Goal: Transaction & Acquisition: Obtain resource

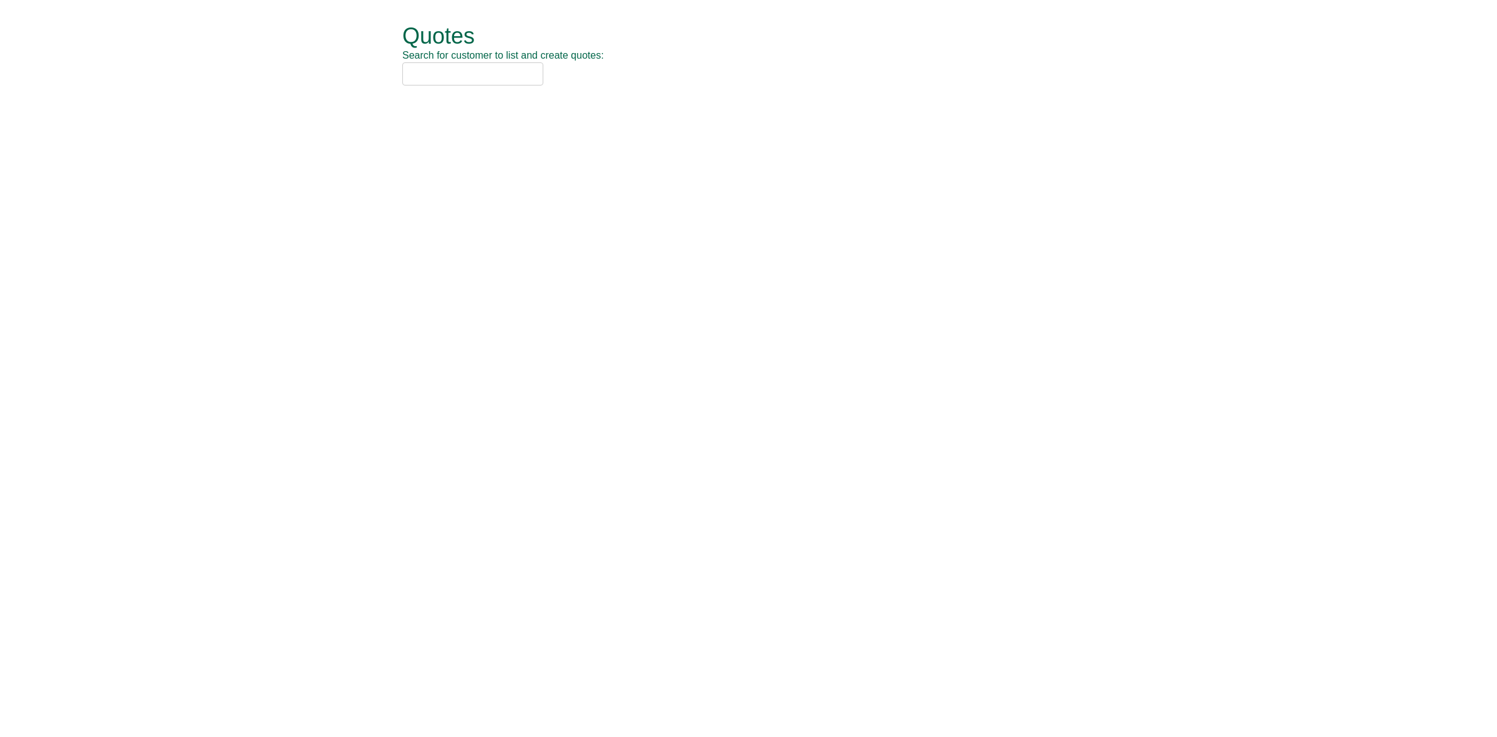
click at [466, 72] on input "text" at bounding box center [472, 73] width 141 height 23
click at [455, 79] on input "sage" at bounding box center [472, 73] width 141 height 23
drag, startPoint x: 481, startPoint y: 77, endPoint x: 384, endPoint y: 70, distance: 96.9
click at [384, 70] on div "Quotes Search for customer to list and create quotes: sage Quotes New Quote No.…" at bounding box center [749, 55] width 730 height 110
drag, startPoint x: 487, startPoint y: 79, endPoint x: 468, endPoint y: 79, distance: 18.7
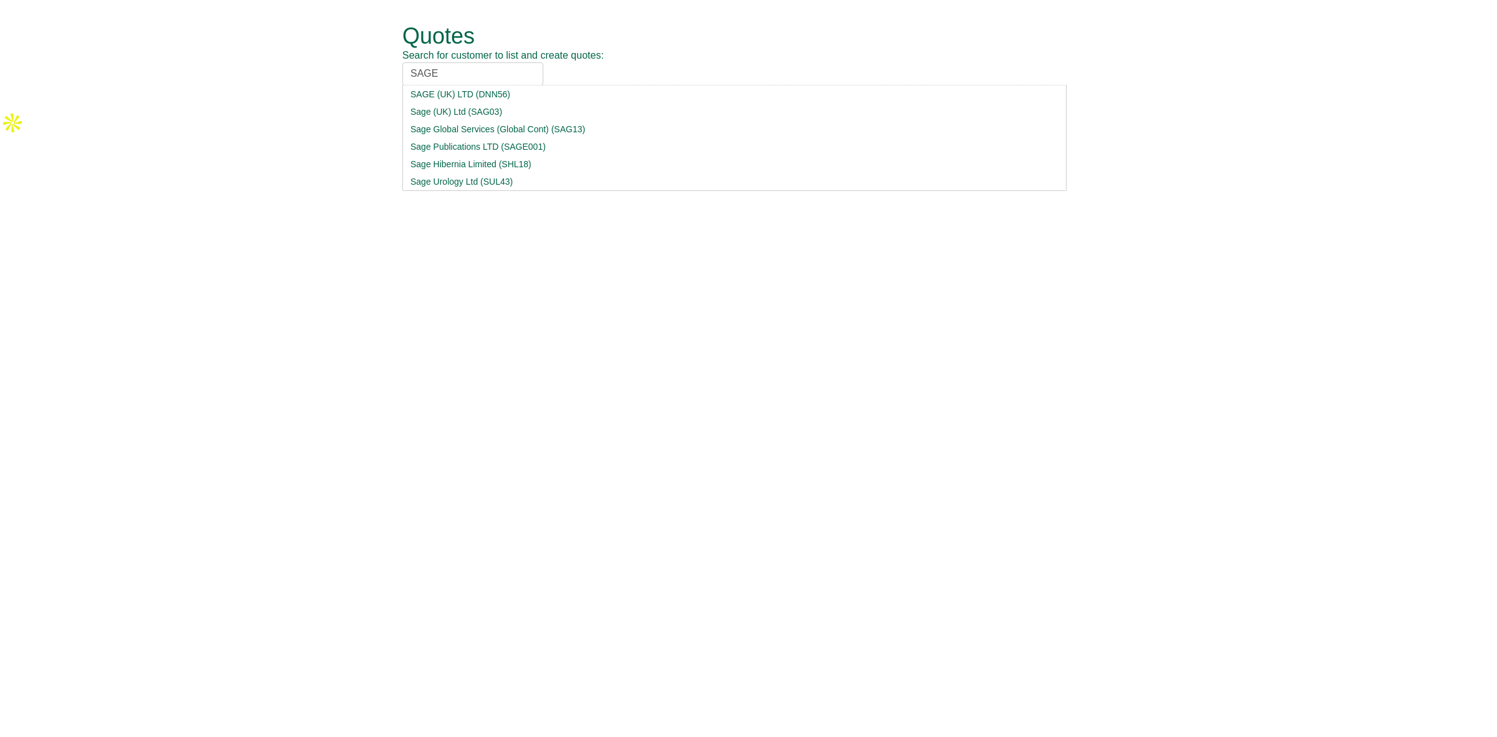
click at [468, 79] on input "SAGE" at bounding box center [472, 73] width 141 height 23
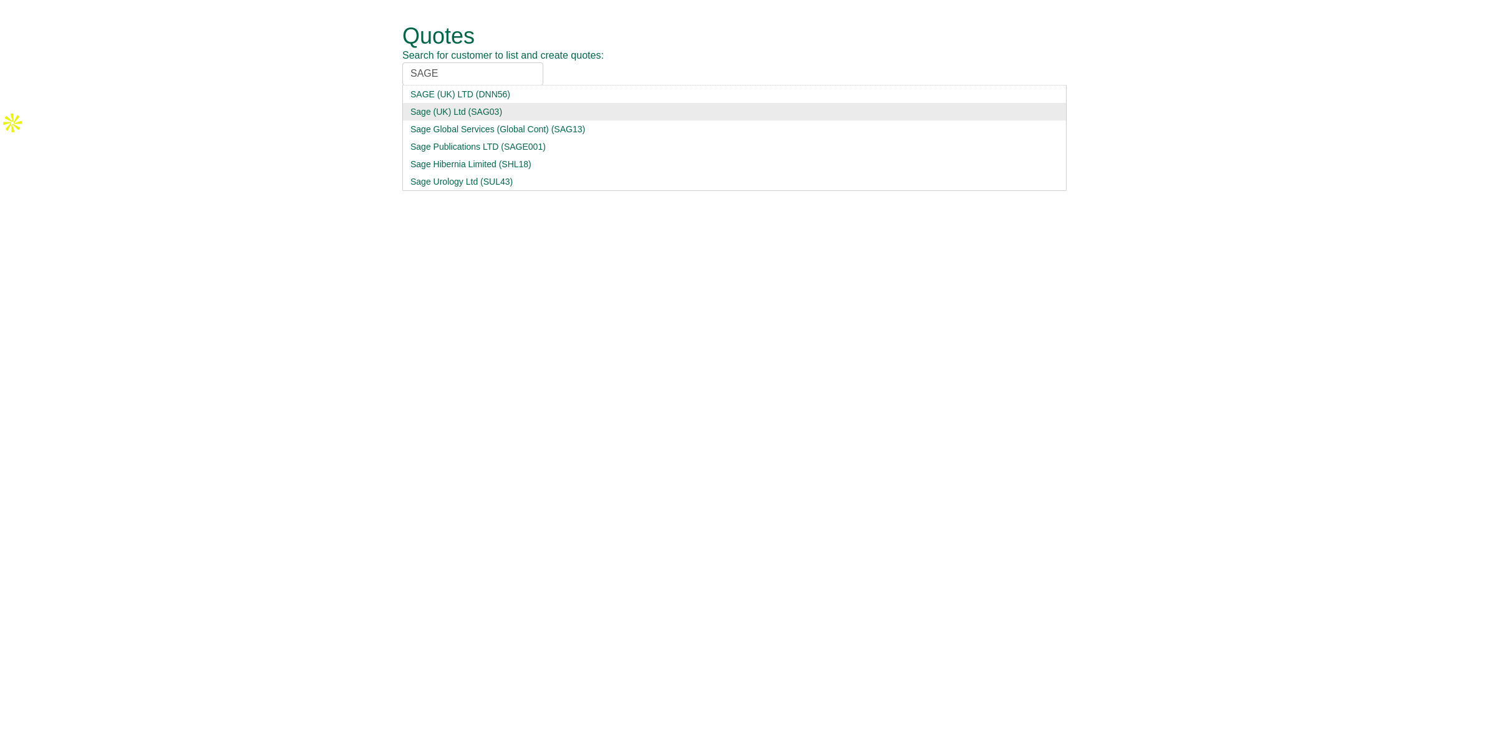
type input "SAGE"
click at [524, 110] on div "Sage (UK) Ltd (SAG03)" at bounding box center [735, 111] width 648 height 12
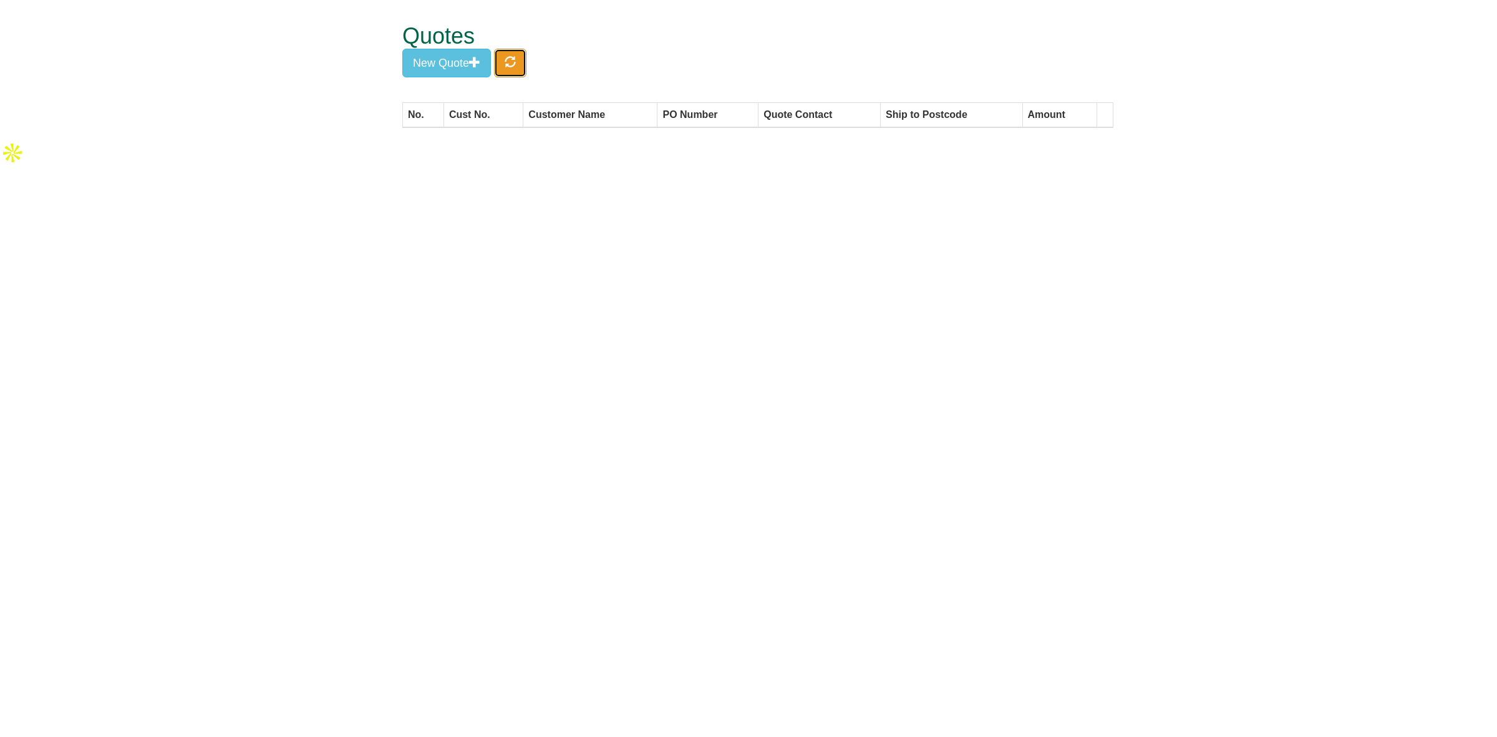
click at [526, 67] on button "button" at bounding box center [510, 63] width 32 height 29
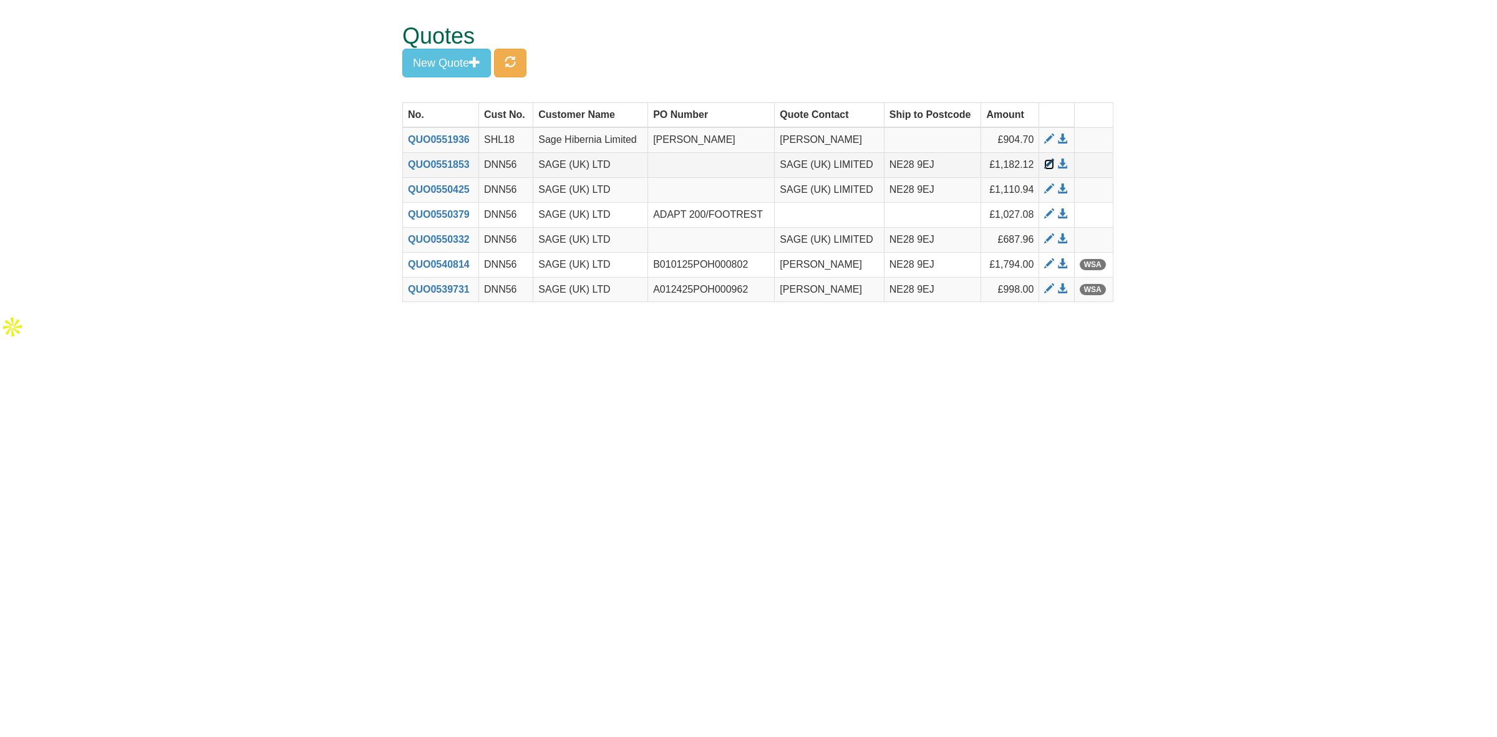
click at [1047, 161] on span at bounding box center [1049, 164] width 10 height 10
click at [1046, 216] on span at bounding box center [1049, 214] width 10 height 10
click at [444, 74] on button "New Quote" at bounding box center [446, 63] width 89 height 29
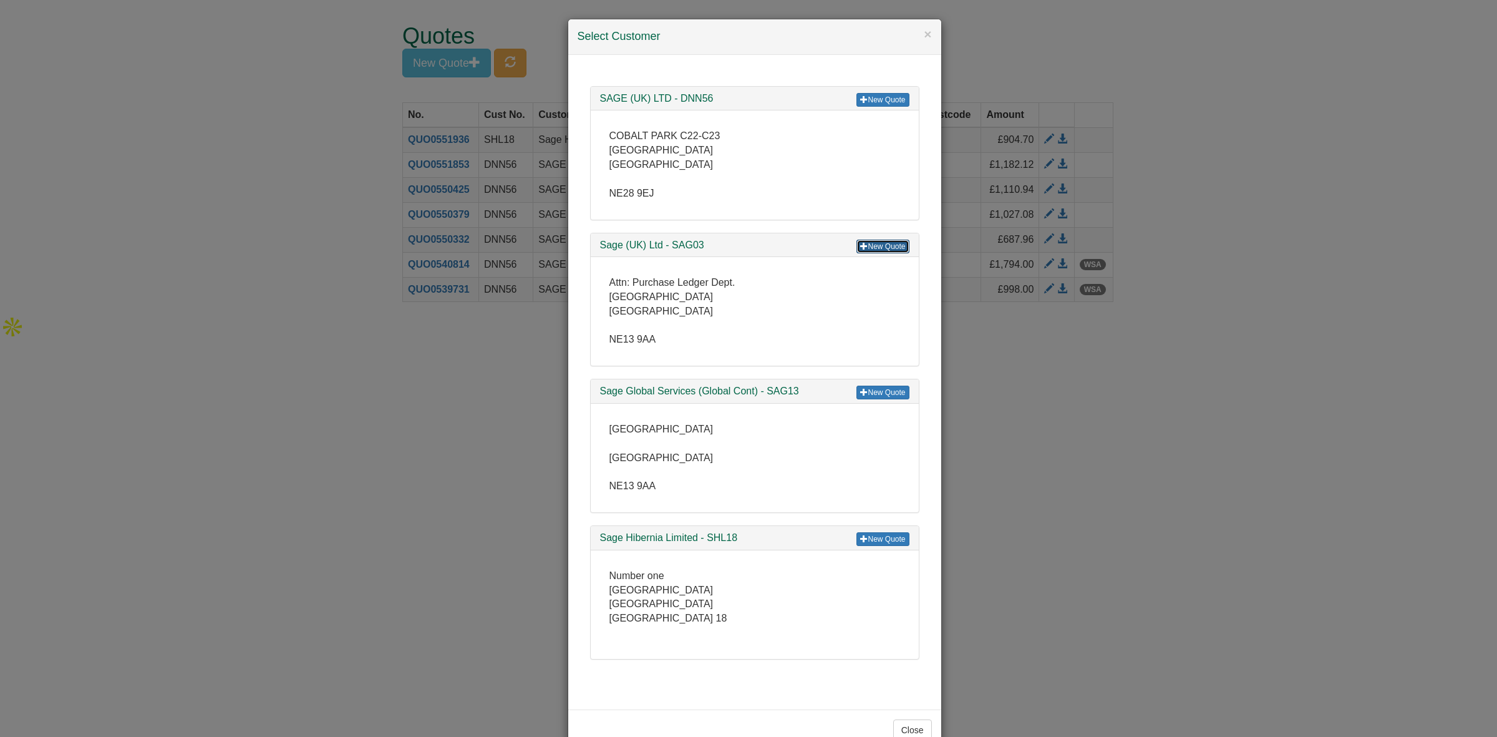
click at [860, 246] on span at bounding box center [863, 245] width 7 height 7
click at [1232, 397] on div "× Select Customer New Quote SAGE (UK) LTD - DNN56 COBALT PARK C22-C23 COBALT PA…" at bounding box center [748, 368] width 1497 height 737
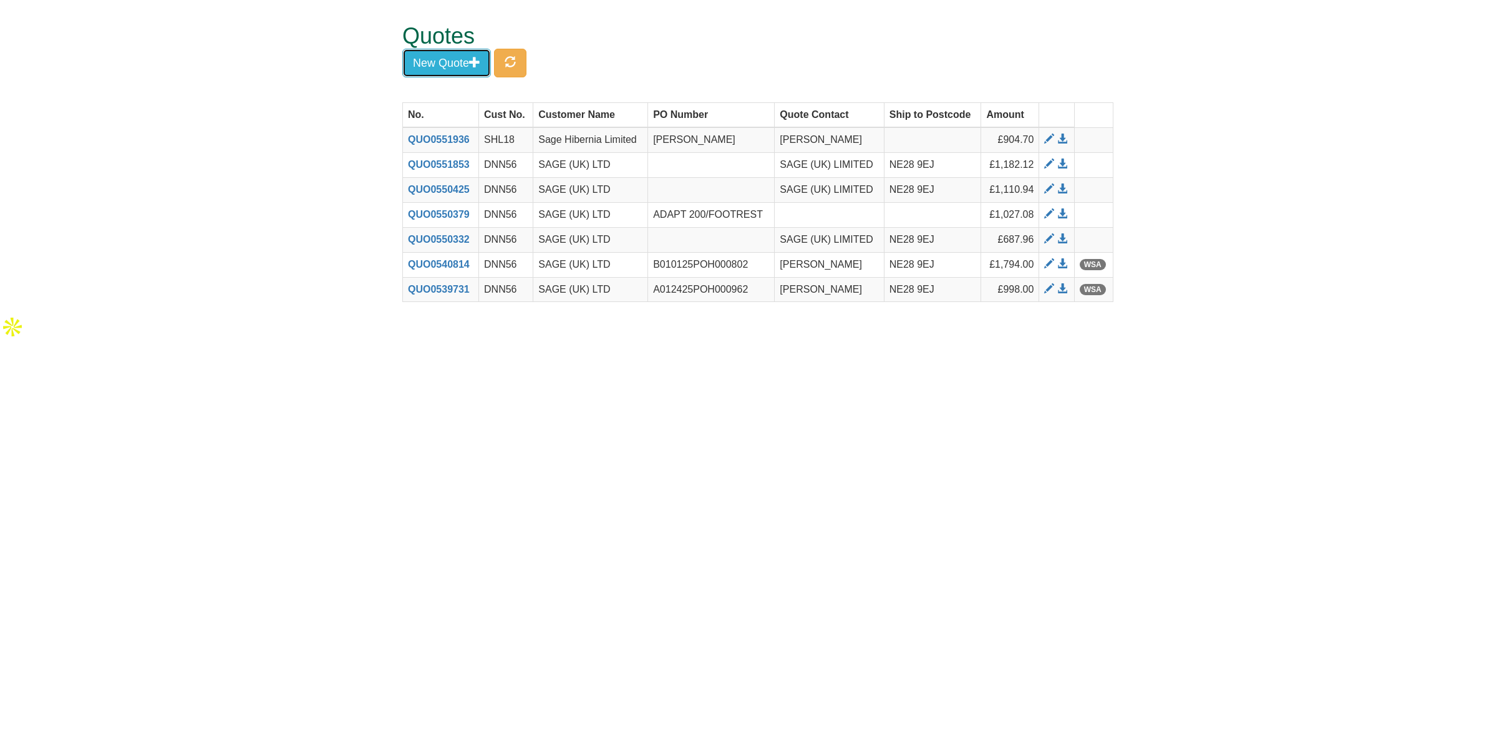
click at [441, 64] on button "New Quote" at bounding box center [446, 63] width 89 height 29
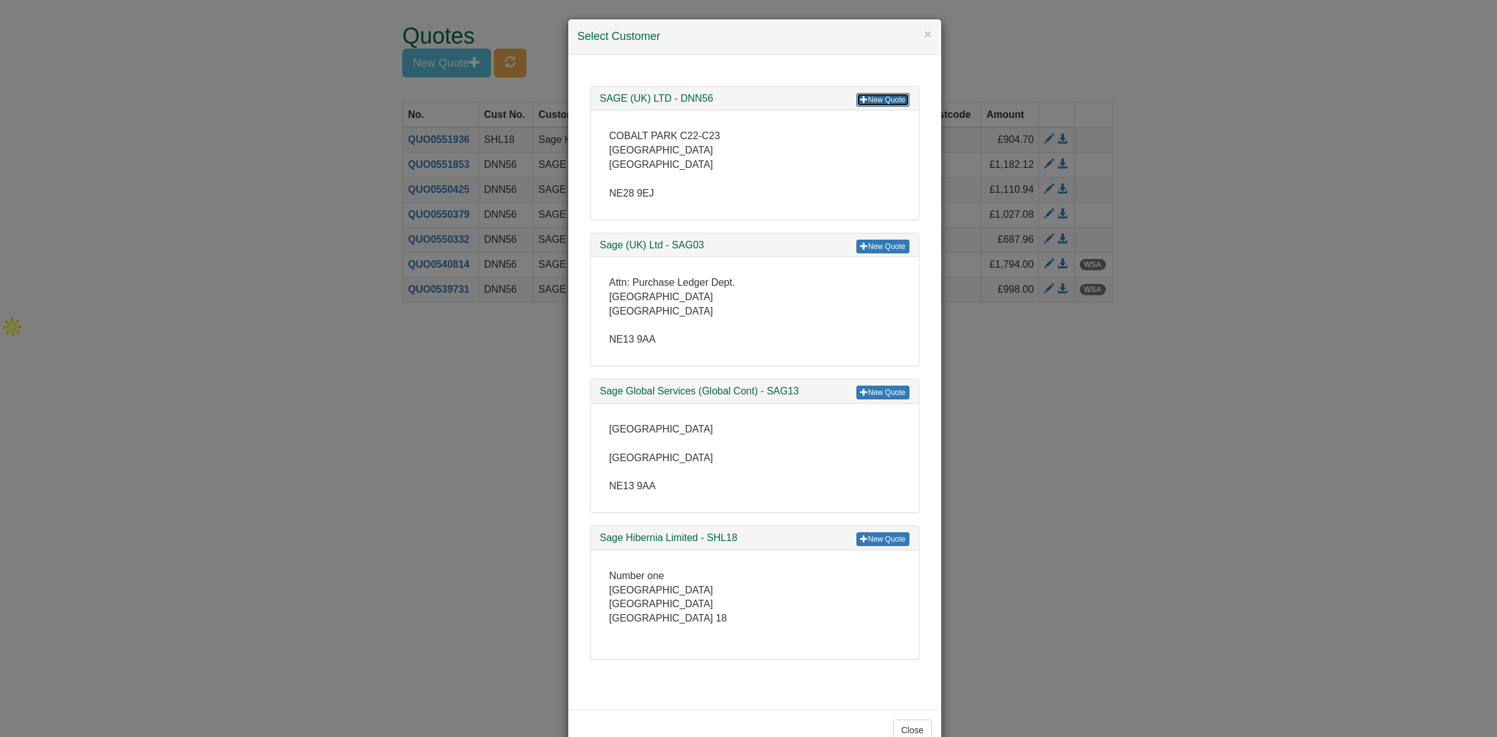
click at [869, 100] on link "New Quote" at bounding box center [883, 100] width 52 height 14
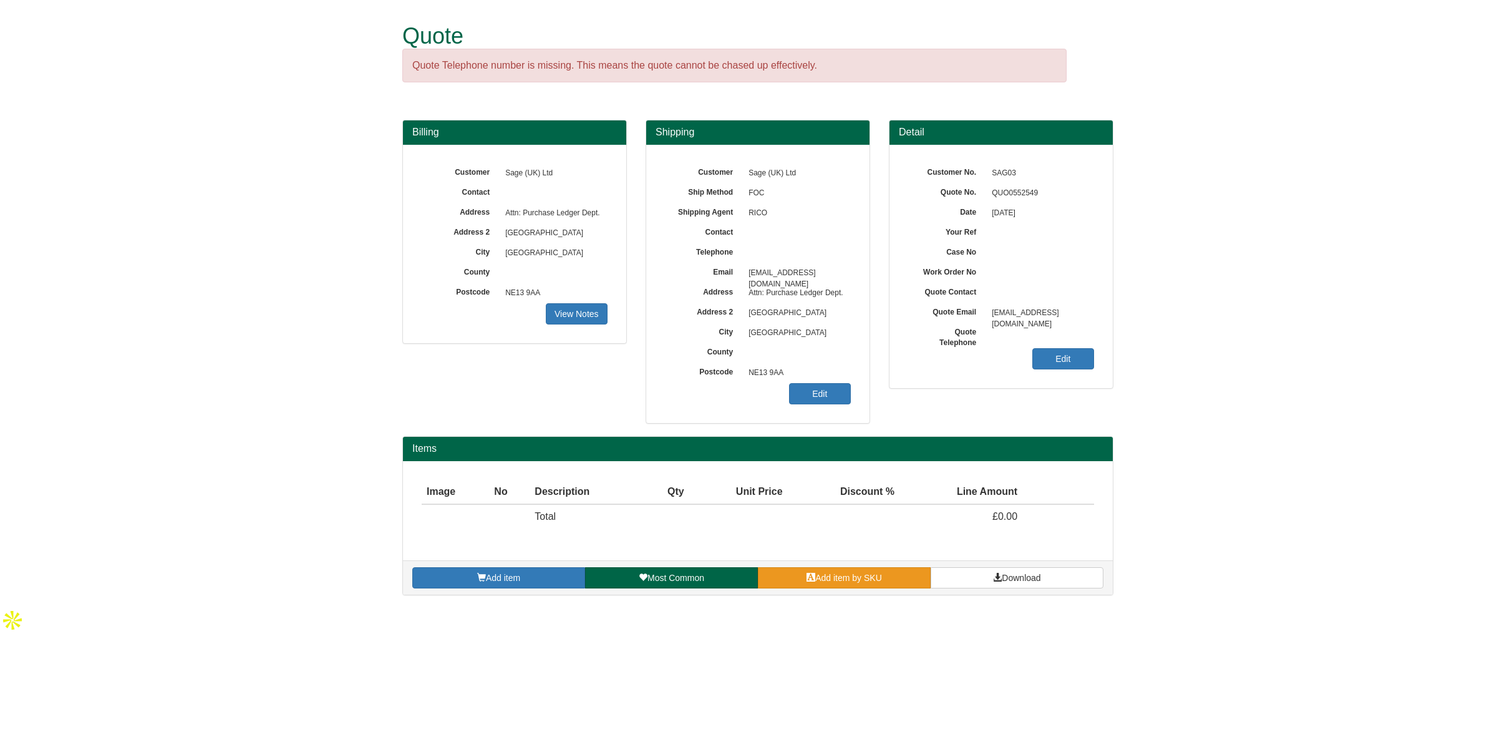
click at [831, 588] on link "Add item by SKU" at bounding box center [844, 577] width 173 height 21
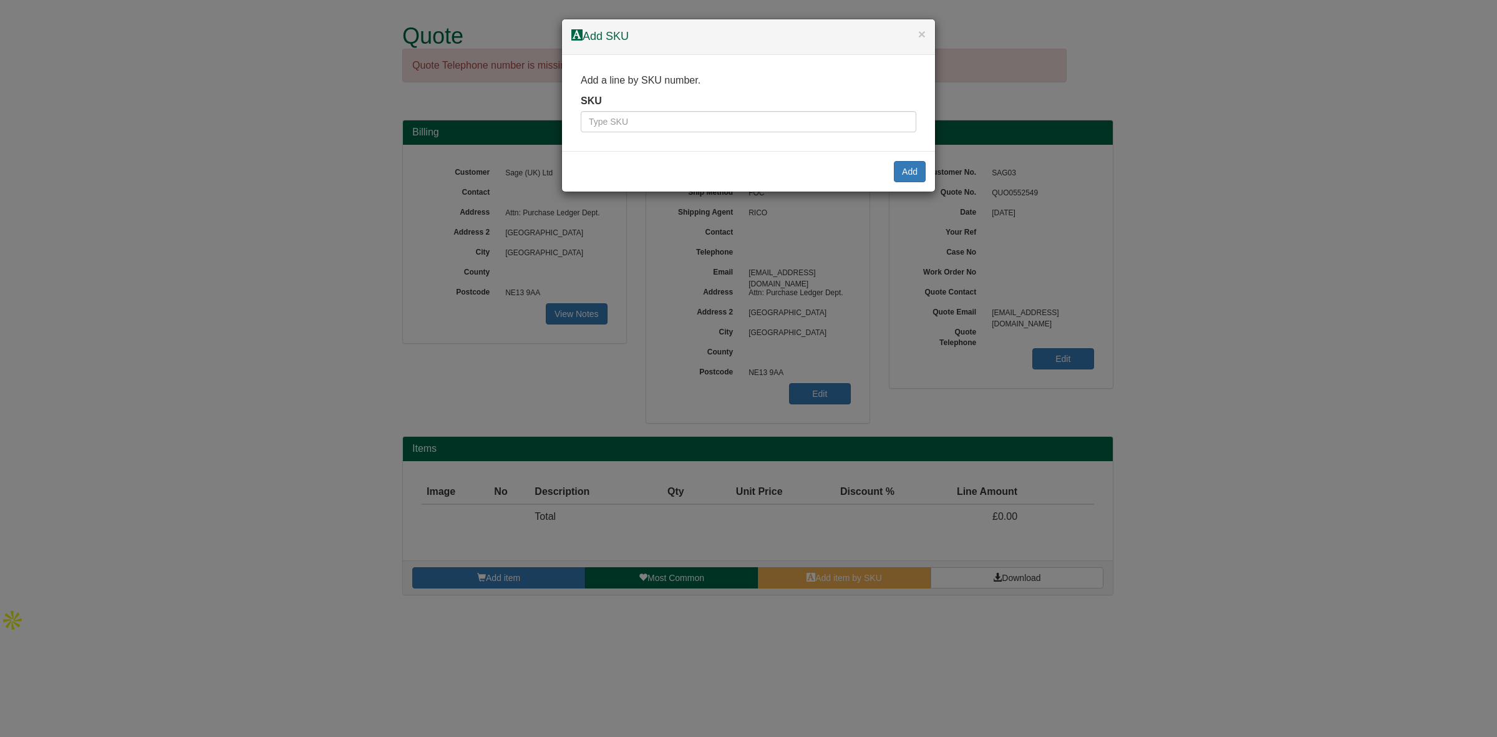
click at [681, 108] on div "SKU" at bounding box center [749, 113] width 336 height 39
click at [676, 114] on input "text" at bounding box center [749, 121] width 336 height 21
paste input "9900031"
type input "9900031"
click at [883, 169] on div "Add" at bounding box center [748, 171] width 373 height 41
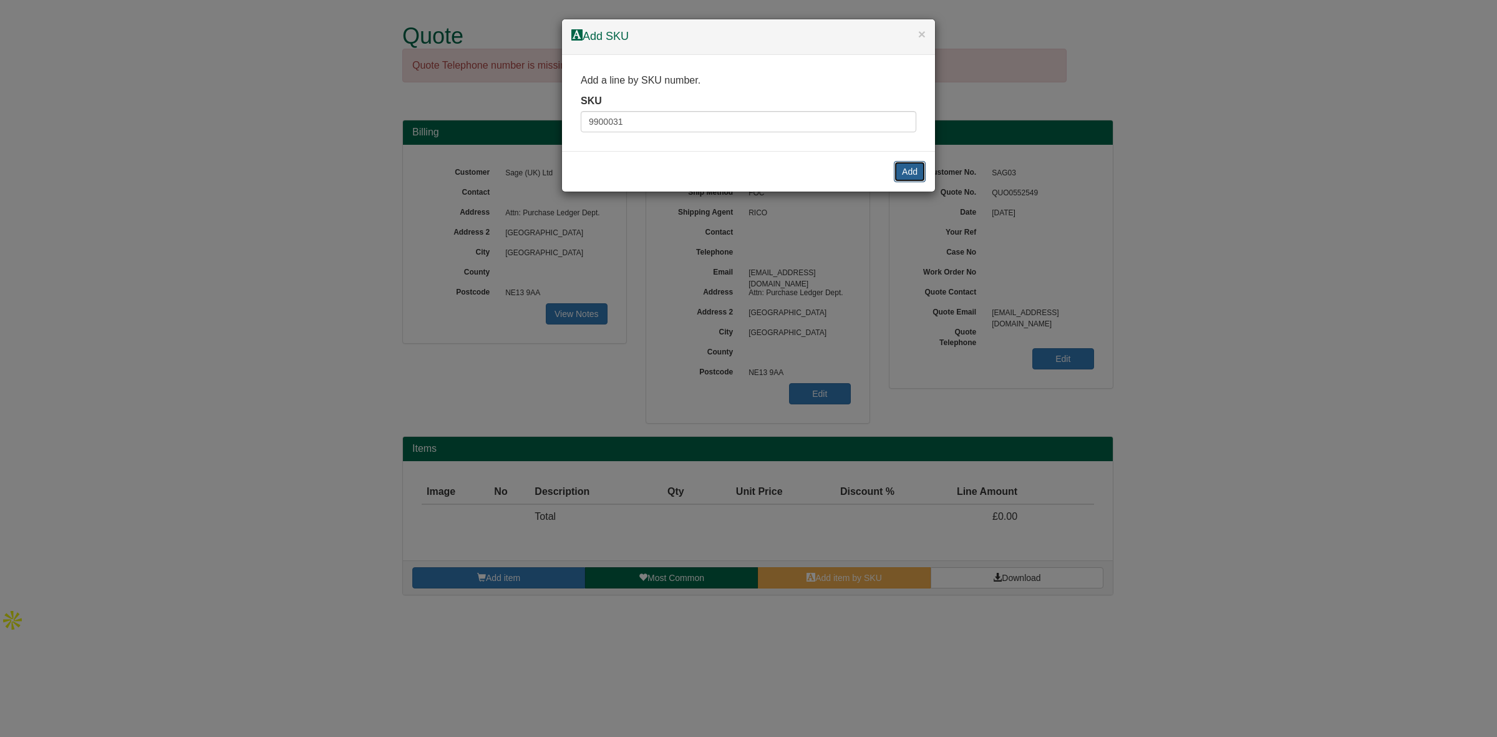
click at [894, 172] on button "Add" at bounding box center [910, 171] width 32 height 21
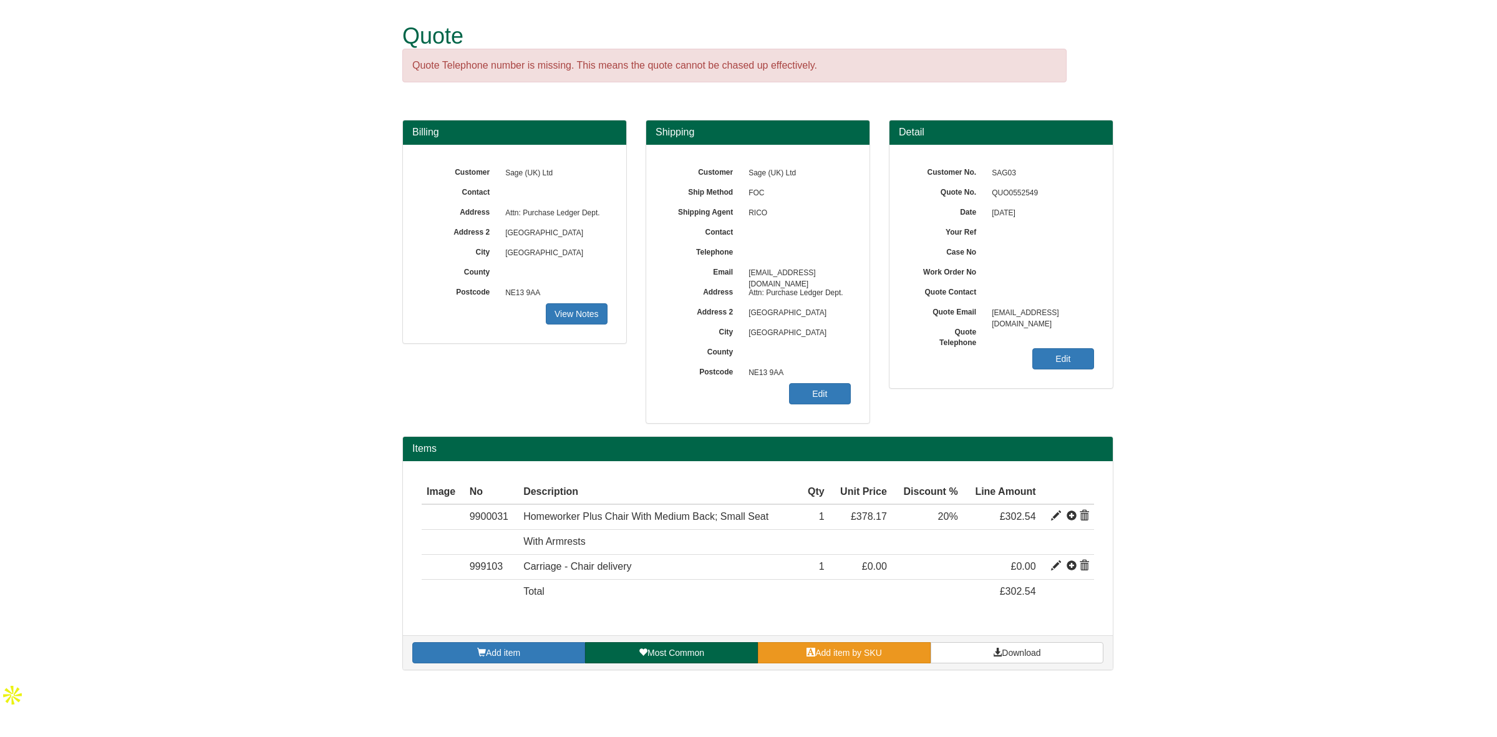
click at [836, 658] on span "Add item by SKU" at bounding box center [848, 653] width 67 height 10
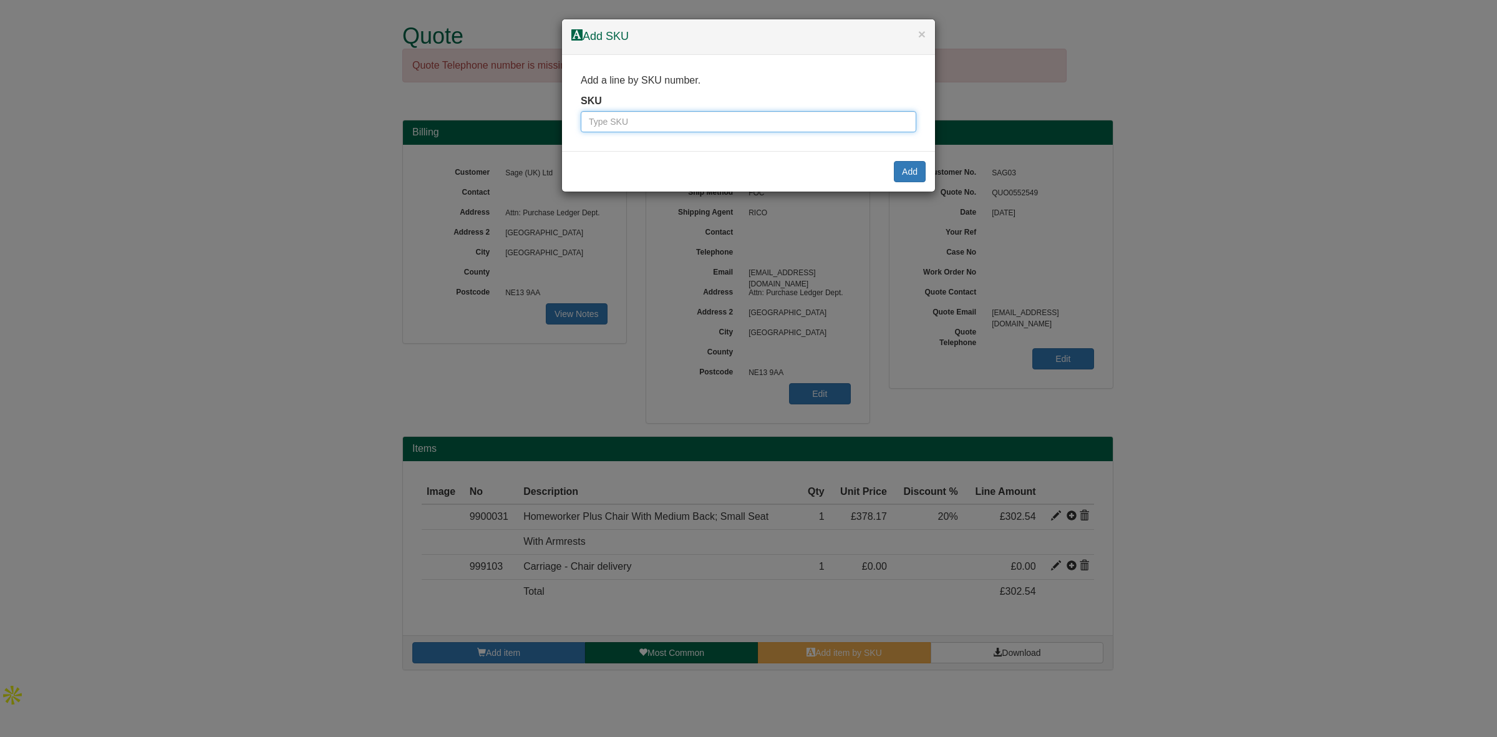
click at [618, 128] on input "text" at bounding box center [749, 121] width 336 height 21
paste input "9784611BLA"
type input "9784611BLA"
click at [897, 172] on button "Add" at bounding box center [910, 171] width 32 height 21
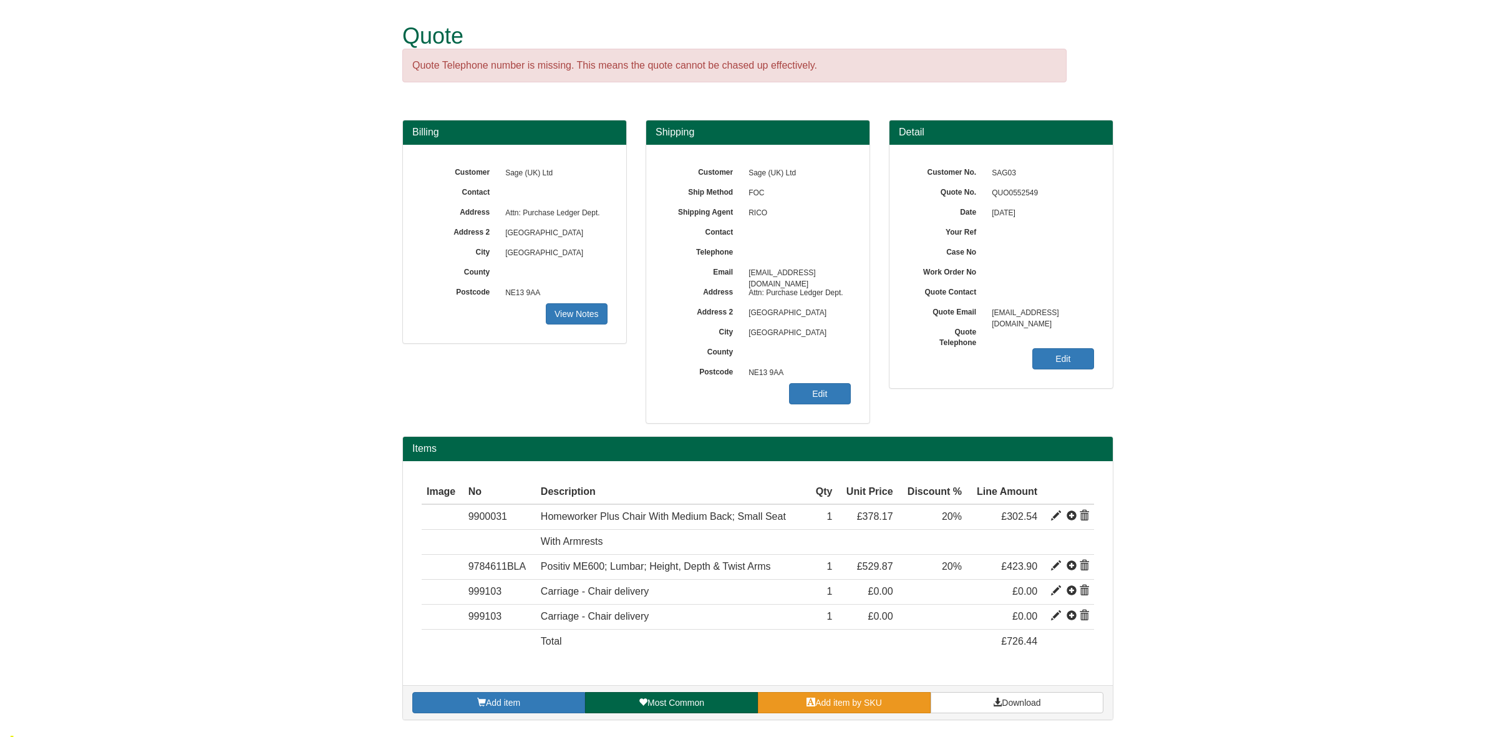
click at [838, 697] on link "Add item by SKU" at bounding box center [844, 702] width 173 height 21
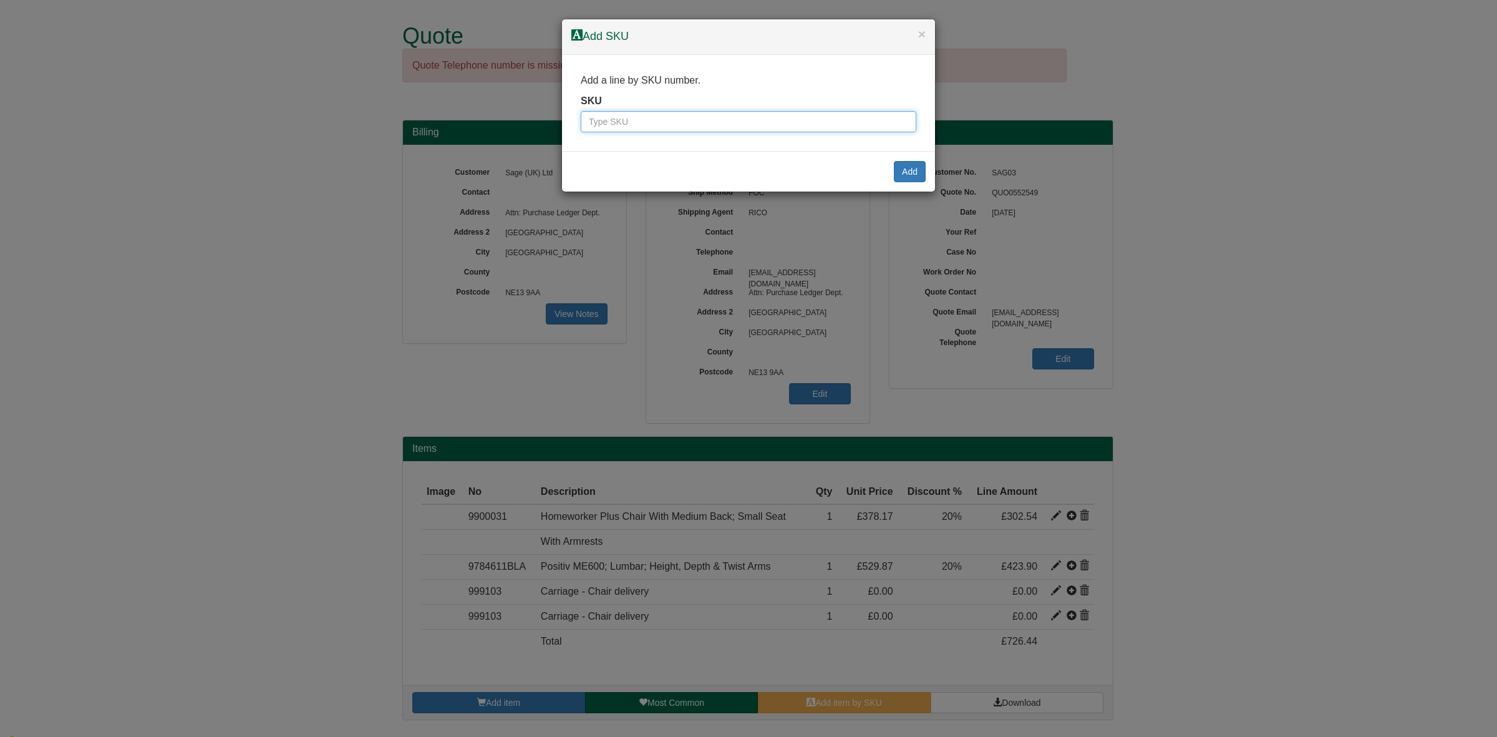
drag, startPoint x: 599, startPoint y: 122, endPoint x: 682, endPoint y: 122, distance: 83.0
click at [599, 122] on input "text" at bounding box center [749, 121] width 336 height 21
paste input "100092832"
type input "100092832"
click at [897, 167] on button "Add" at bounding box center [910, 171] width 32 height 21
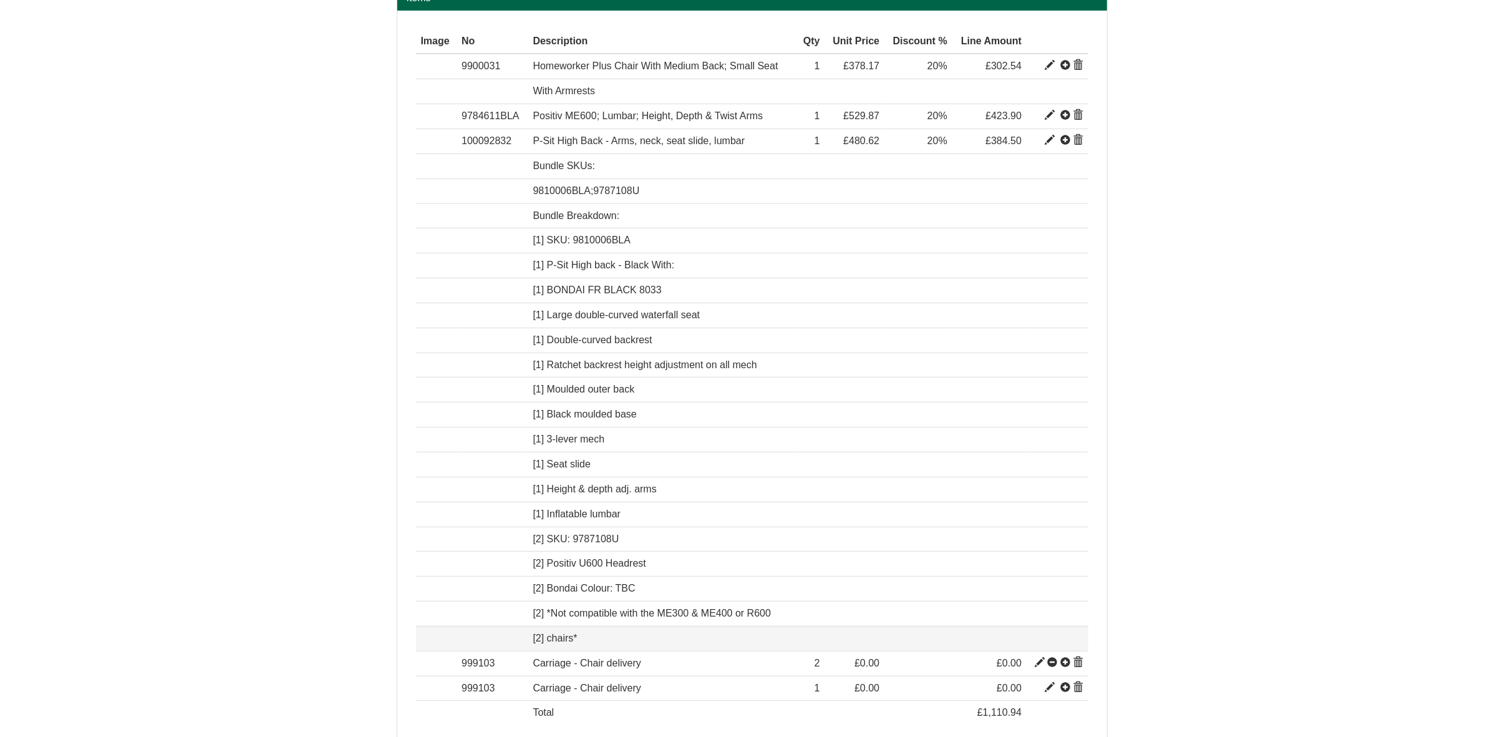
scroll to position [522, 0]
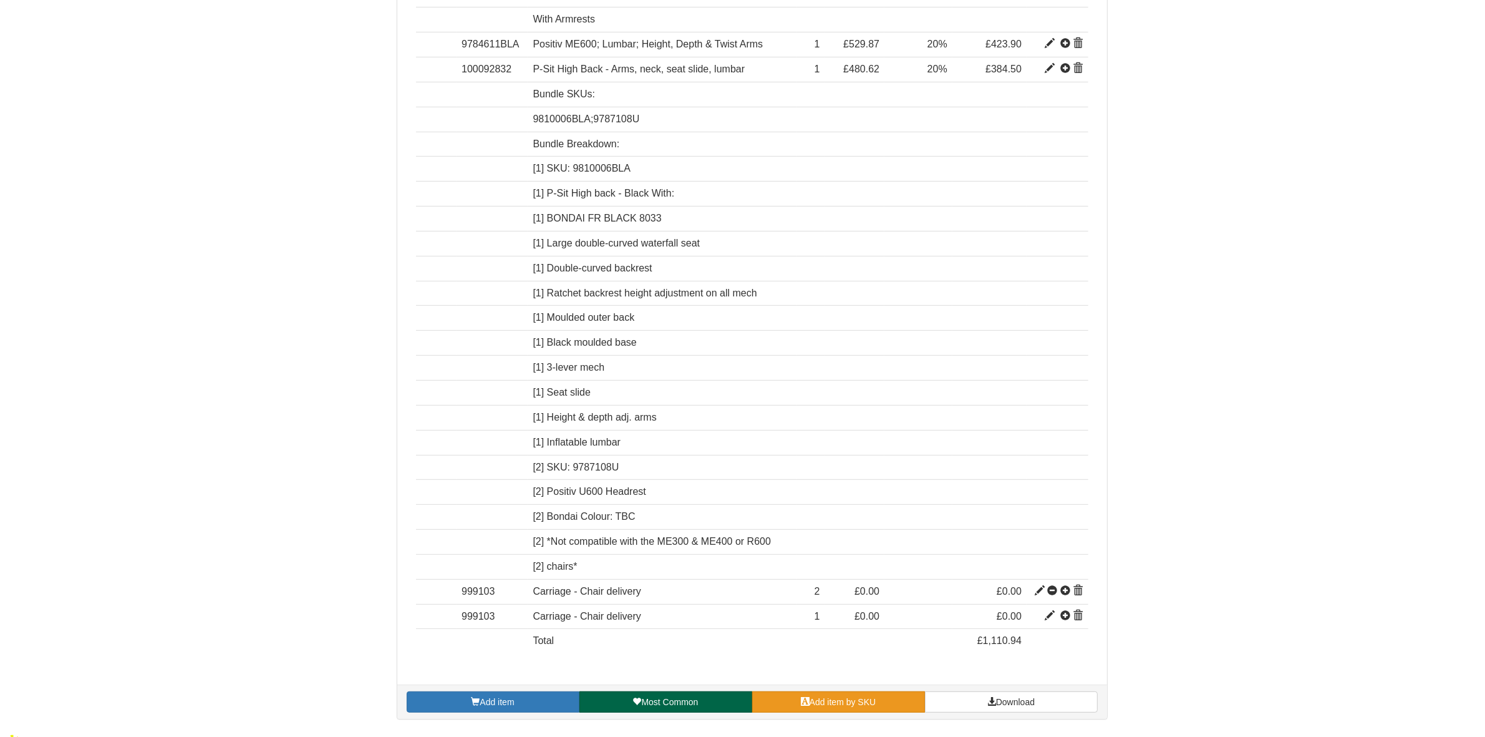
click at [825, 704] on span "Add item by SKU" at bounding box center [843, 702] width 67 height 10
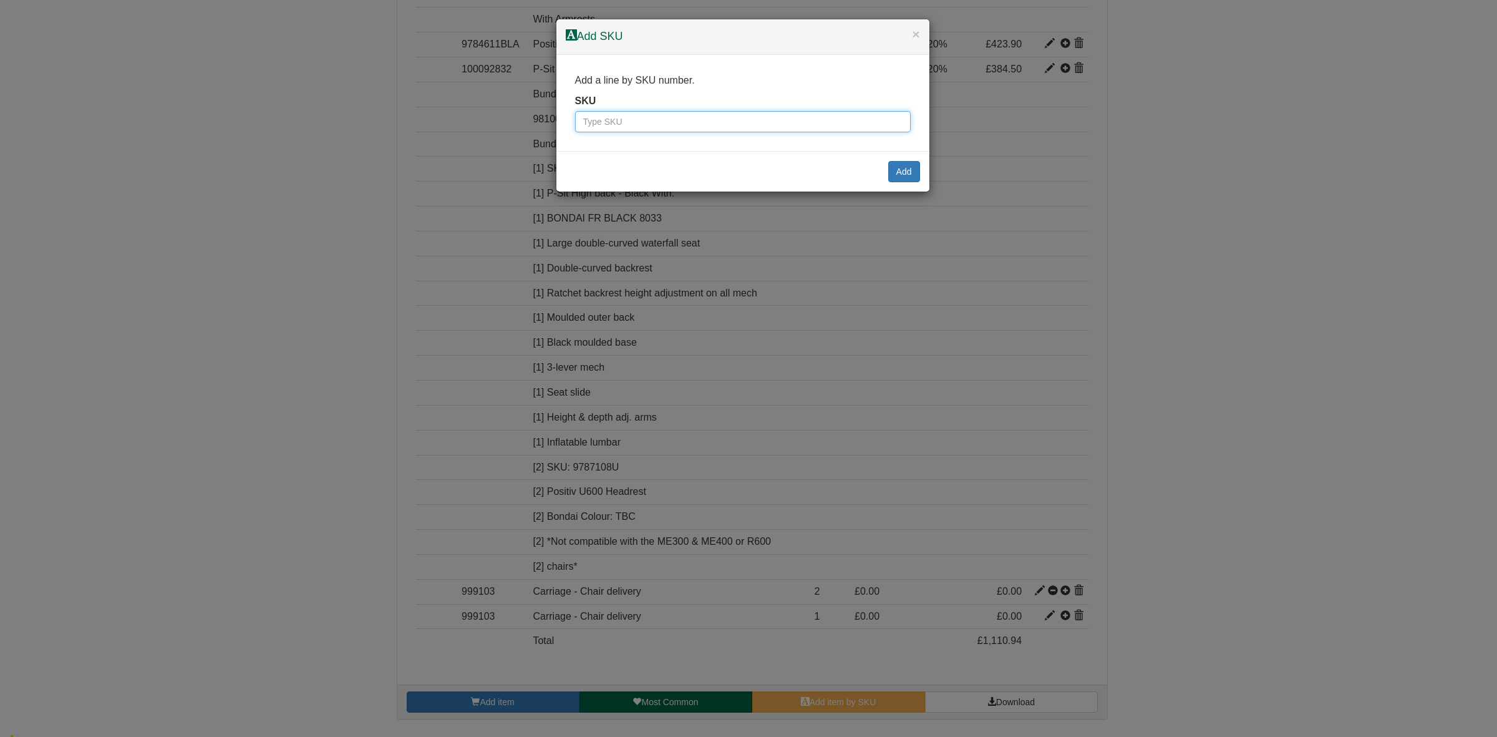
click at [653, 125] on input "text" at bounding box center [743, 121] width 336 height 21
paste input "100071400"
type input "100071400"
click at [897, 172] on button "Add" at bounding box center [904, 171] width 32 height 21
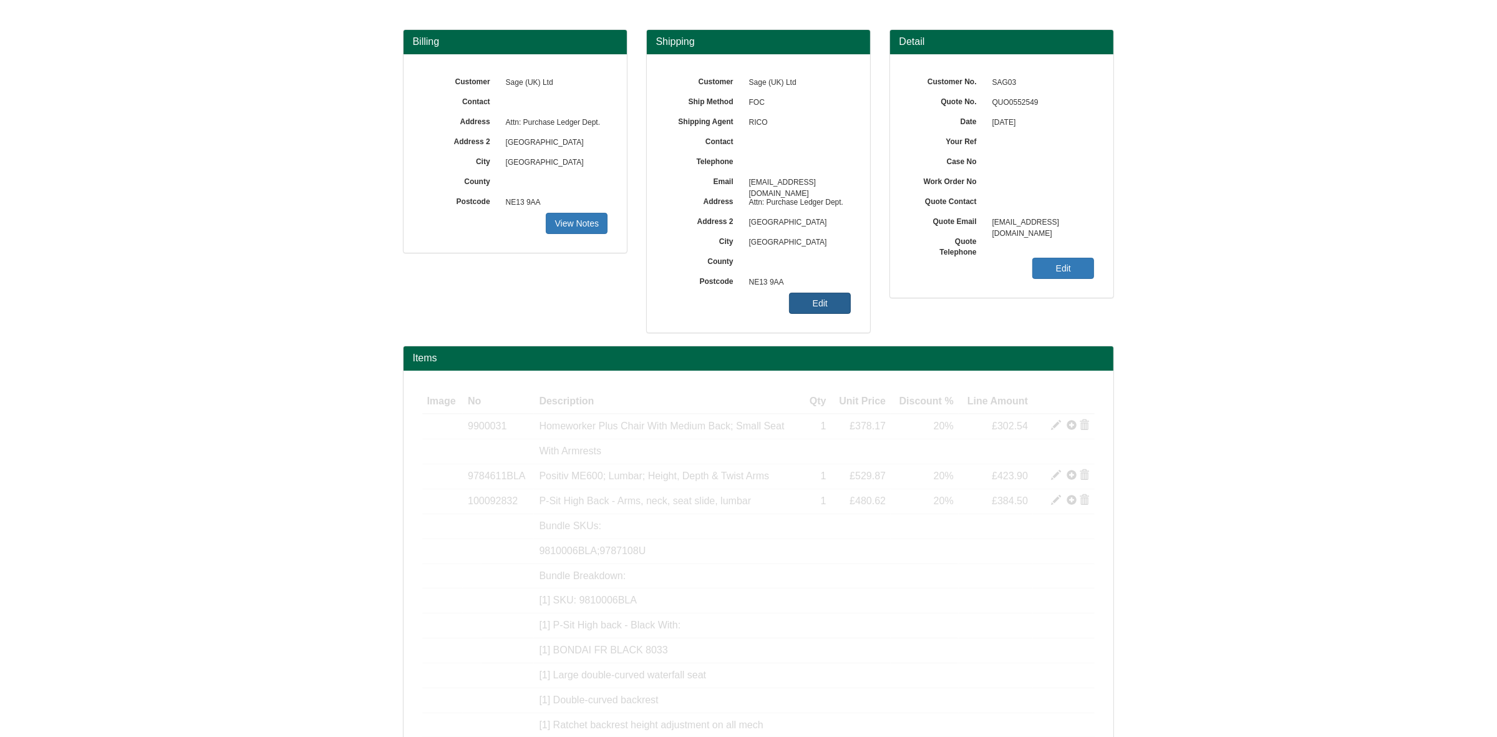
scroll to position [54, 0]
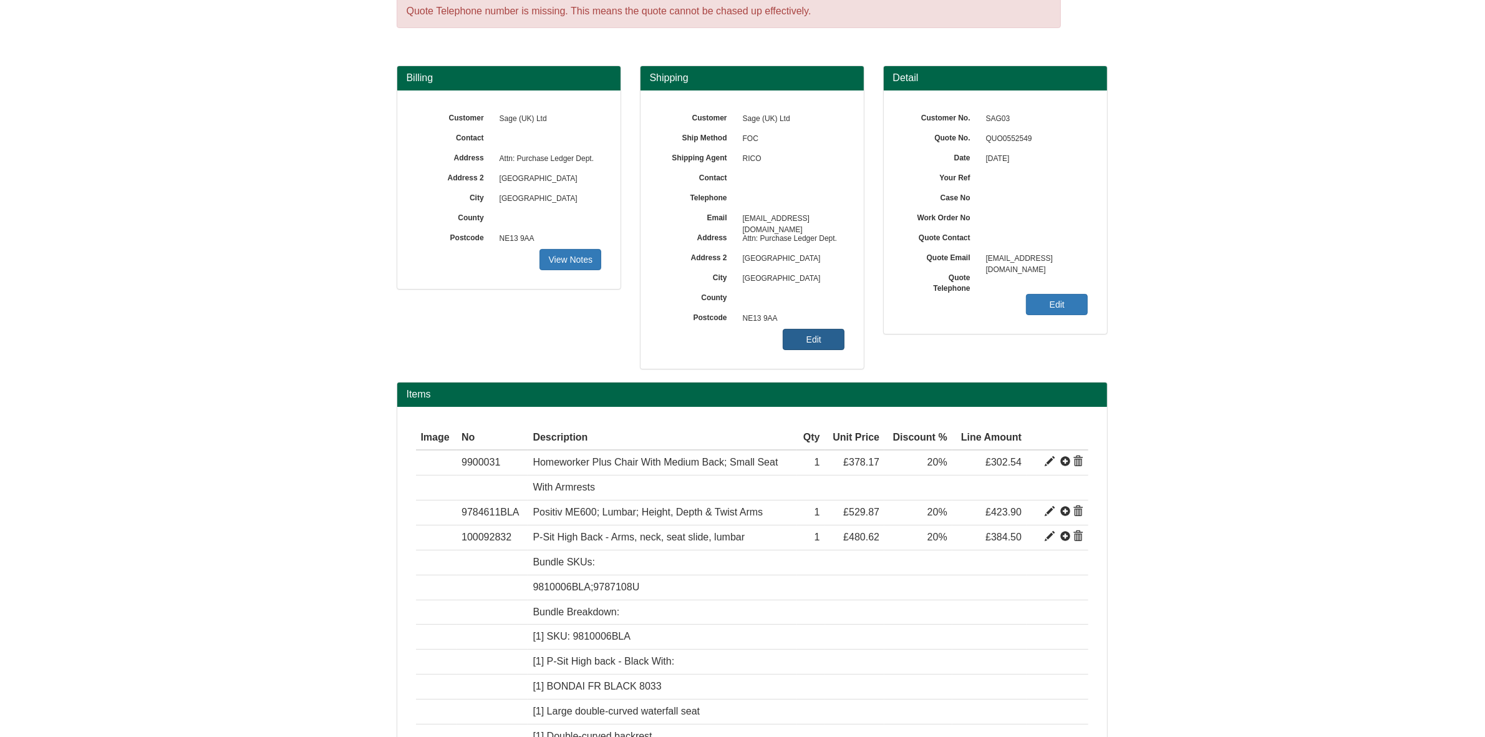
click at [824, 345] on link "Edit" at bounding box center [814, 339] width 62 height 21
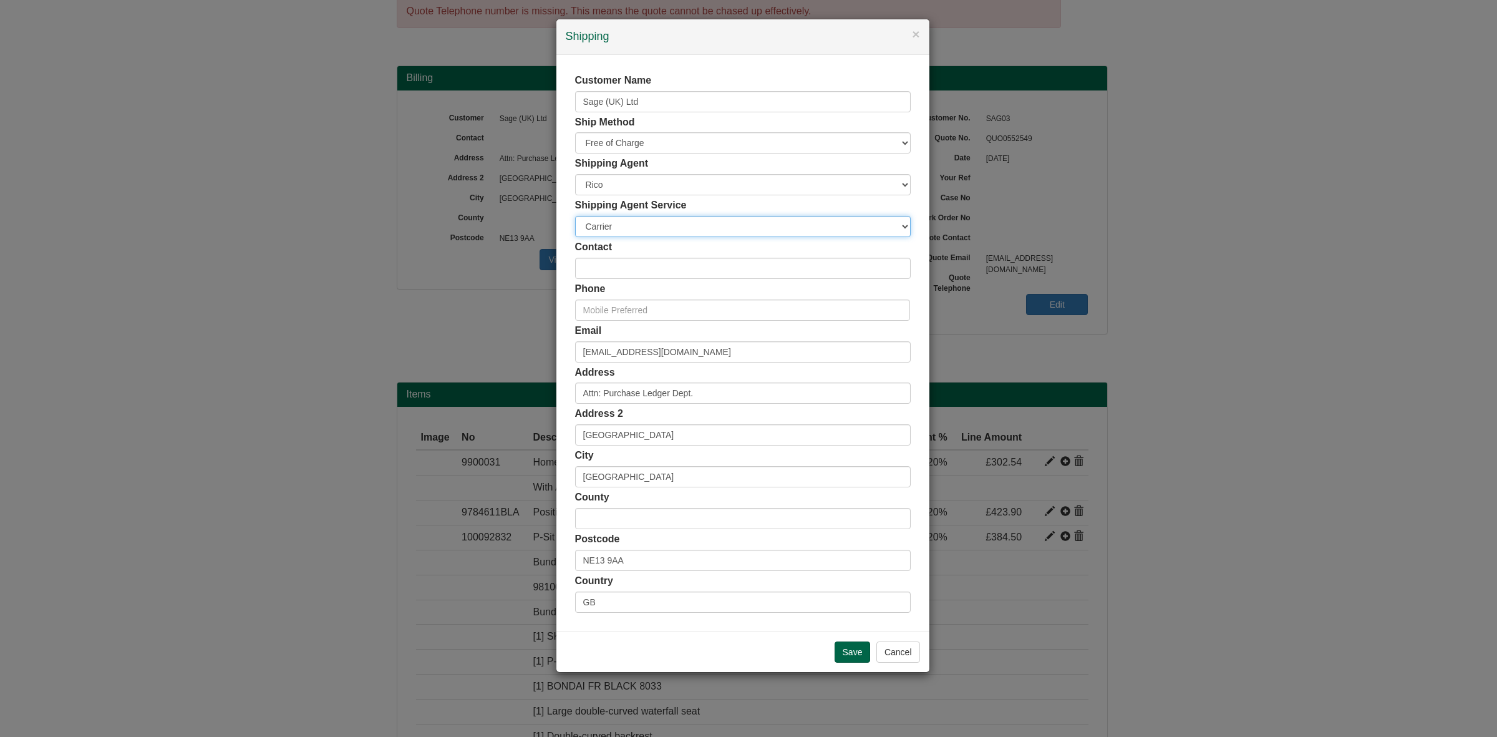
click at [631, 226] on select "Carrier White Glove" at bounding box center [743, 226] width 336 height 21
select select "TS-DELASS"
click at [575, 216] on select "Carrier White Glove" at bounding box center [743, 226] width 336 height 21
click at [852, 654] on input "Save" at bounding box center [853, 651] width 36 height 21
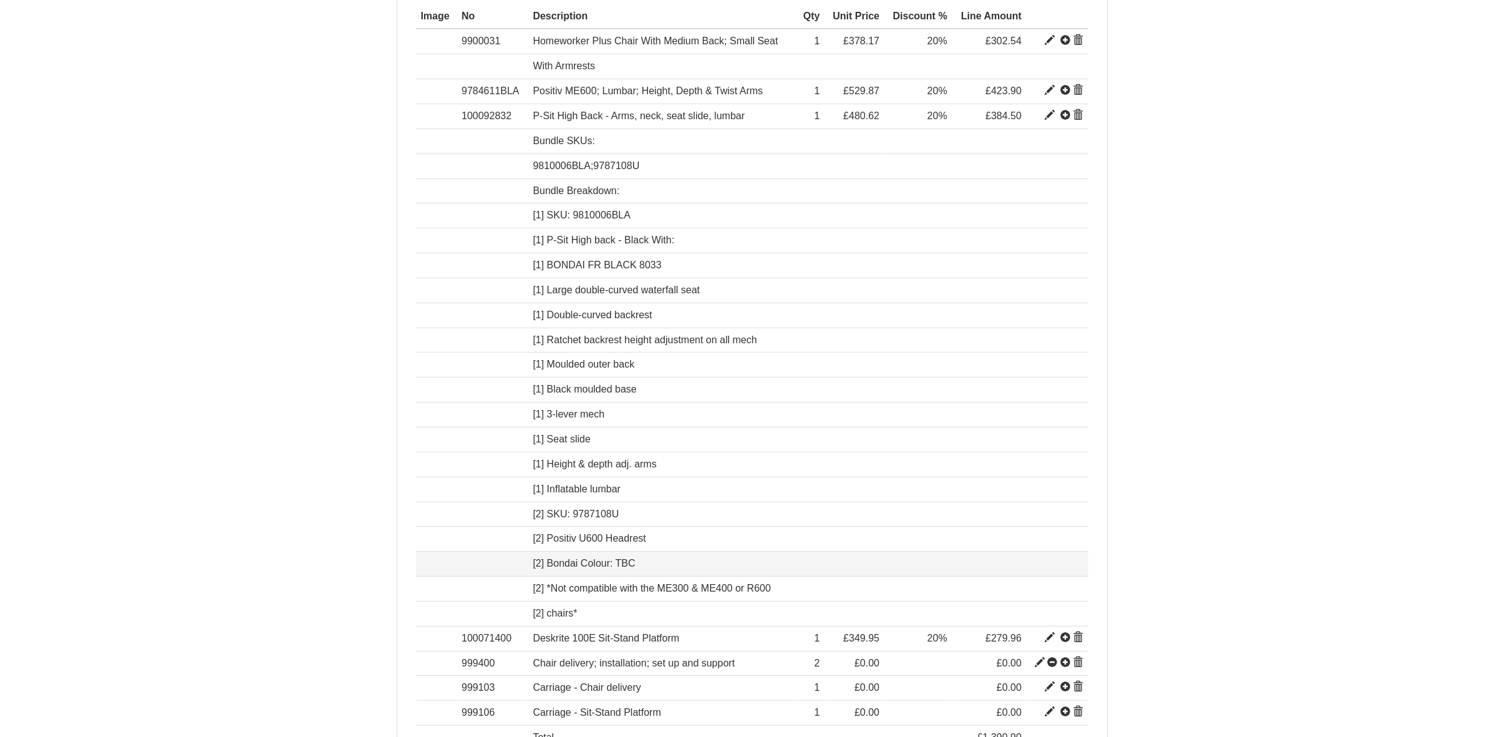
scroll to position [572, 0]
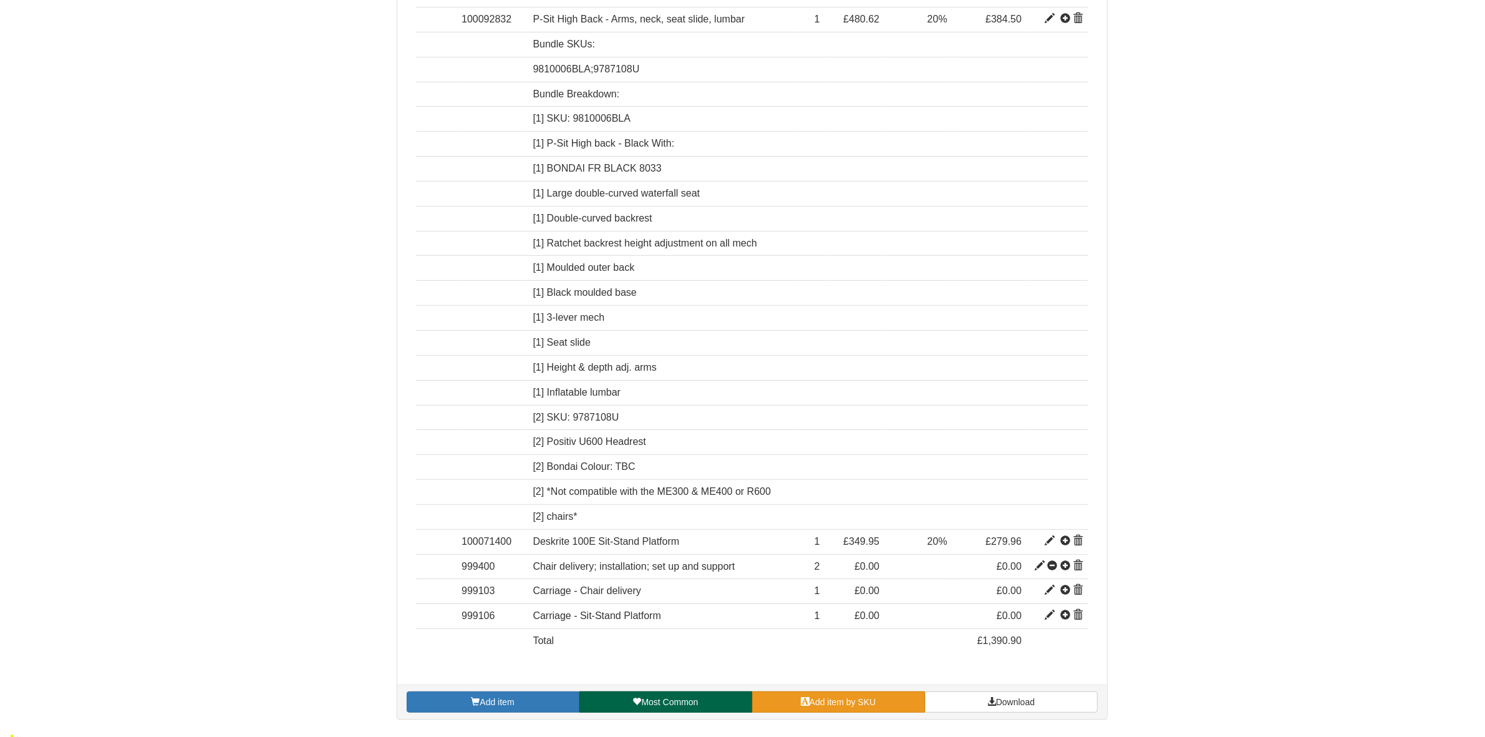
click at [850, 707] on span "Add item by SKU" at bounding box center [843, 702] width 67 height 10
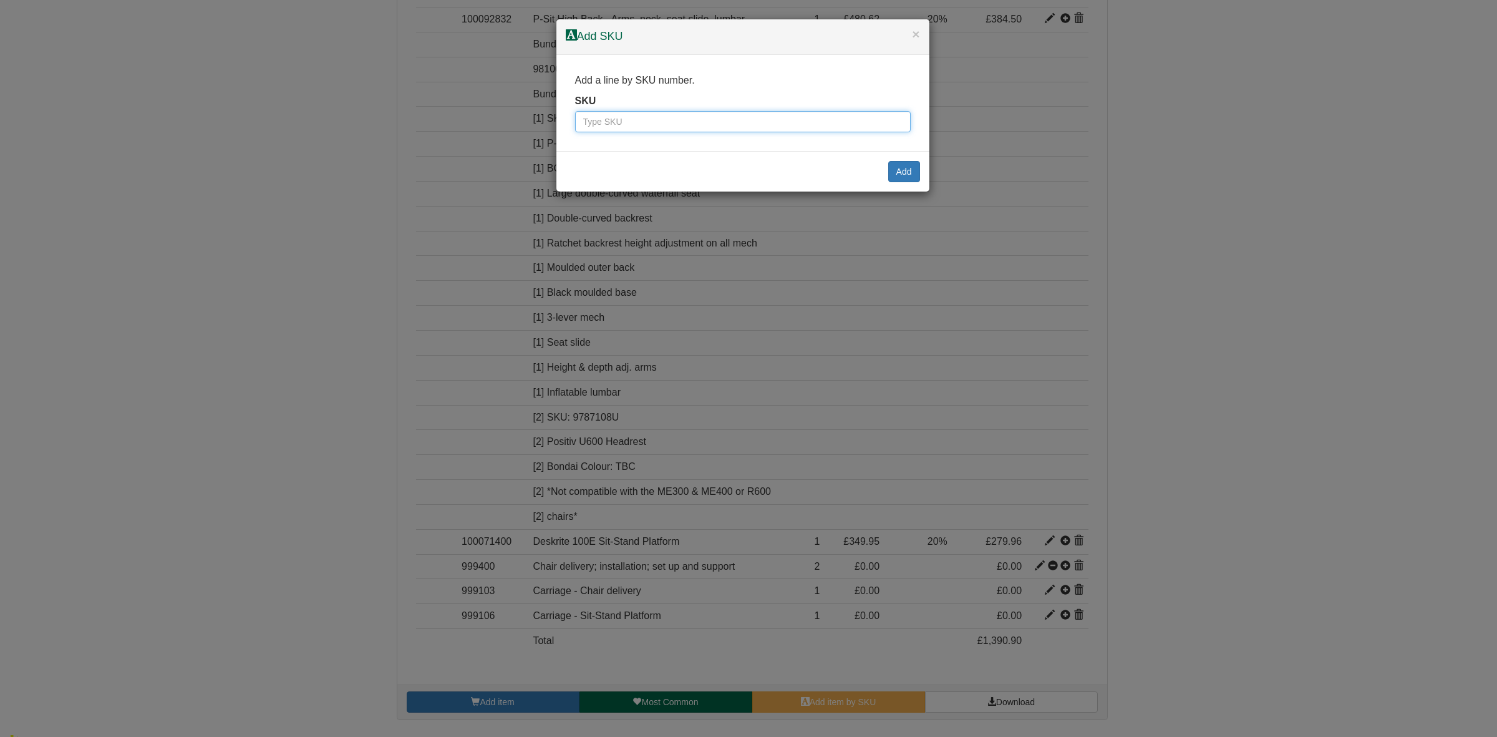
click at [644, 124] on input "text" at bounding box center [743, 121] width 336 height 21
paste input "2333024"
type input "2333024"
click at [902, 168] on button "Add" at bounding box center [904, 171] width 32 height 21
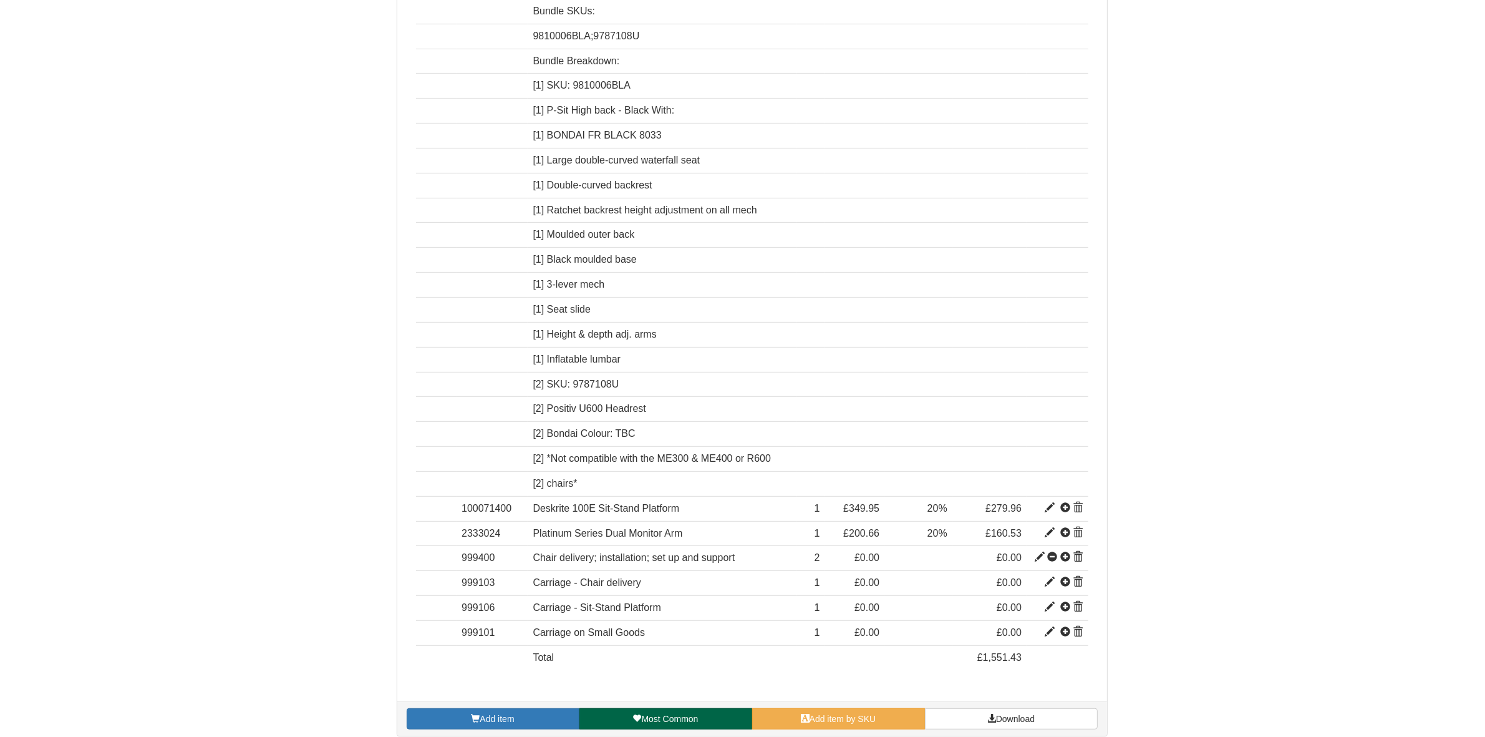
scroll to position [622, 0]
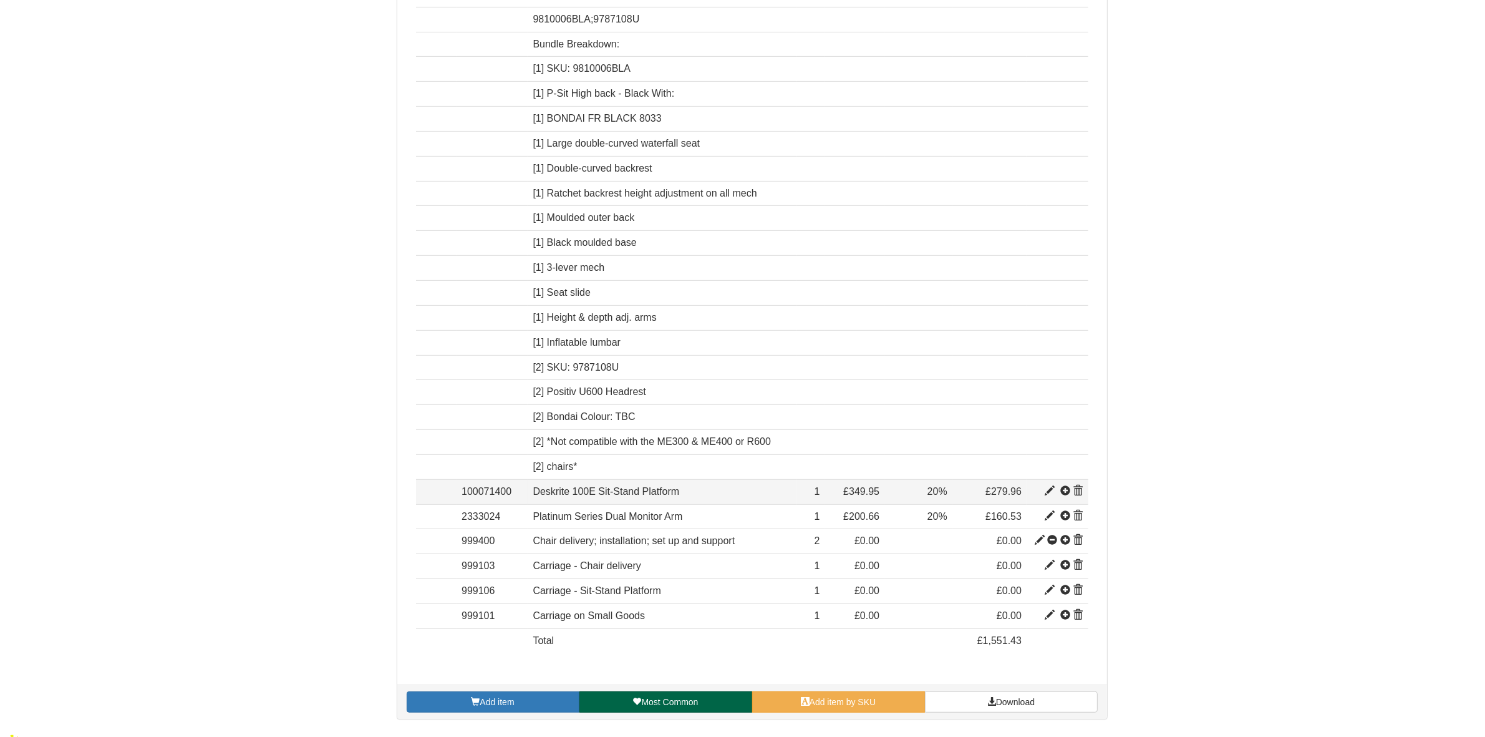
click at [1047, 496] on span at bounding box center [1050, 491] width 10 height 10
type input "Deskrite 100E Sit-Stand Platform"
type input "96.25"
type input "349.95"
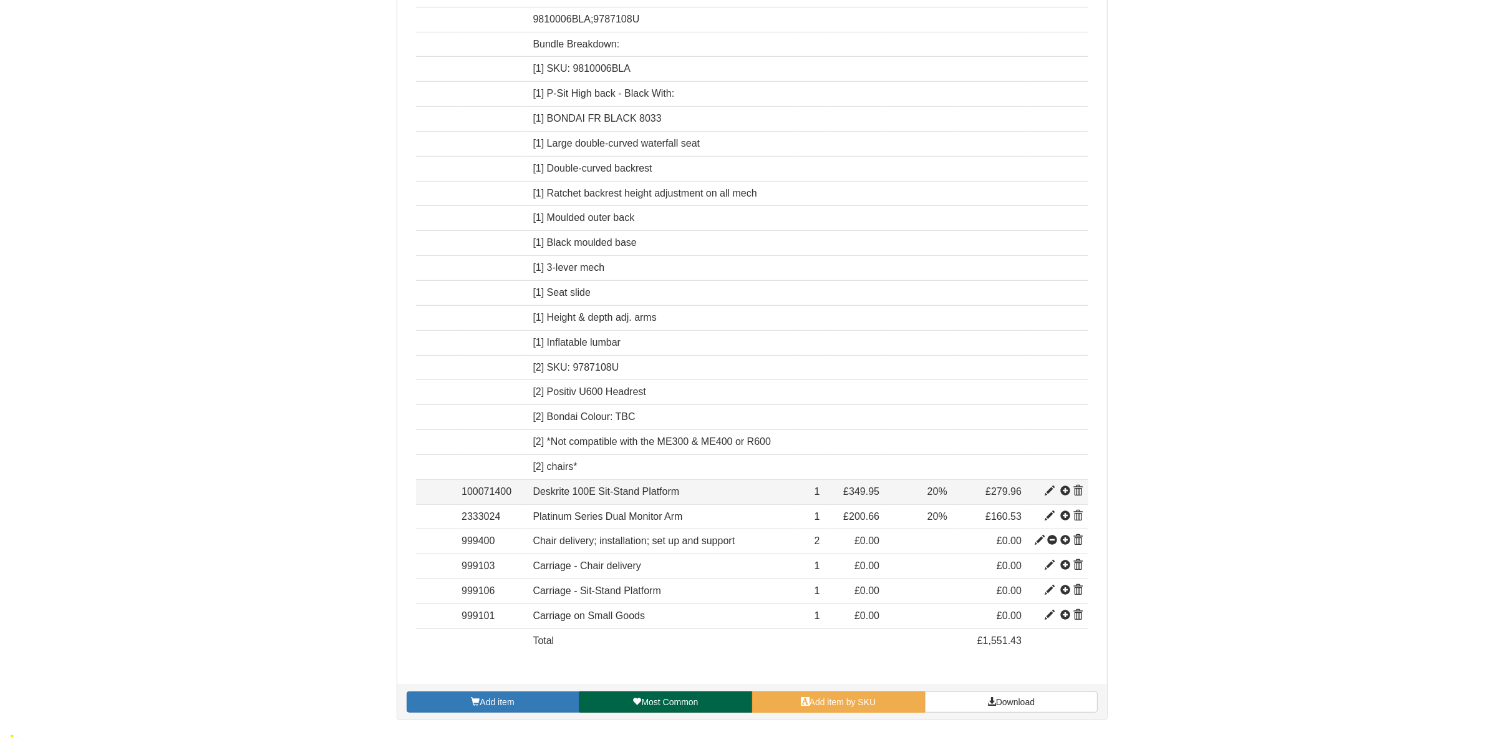
type input "1"
type input "20.00"
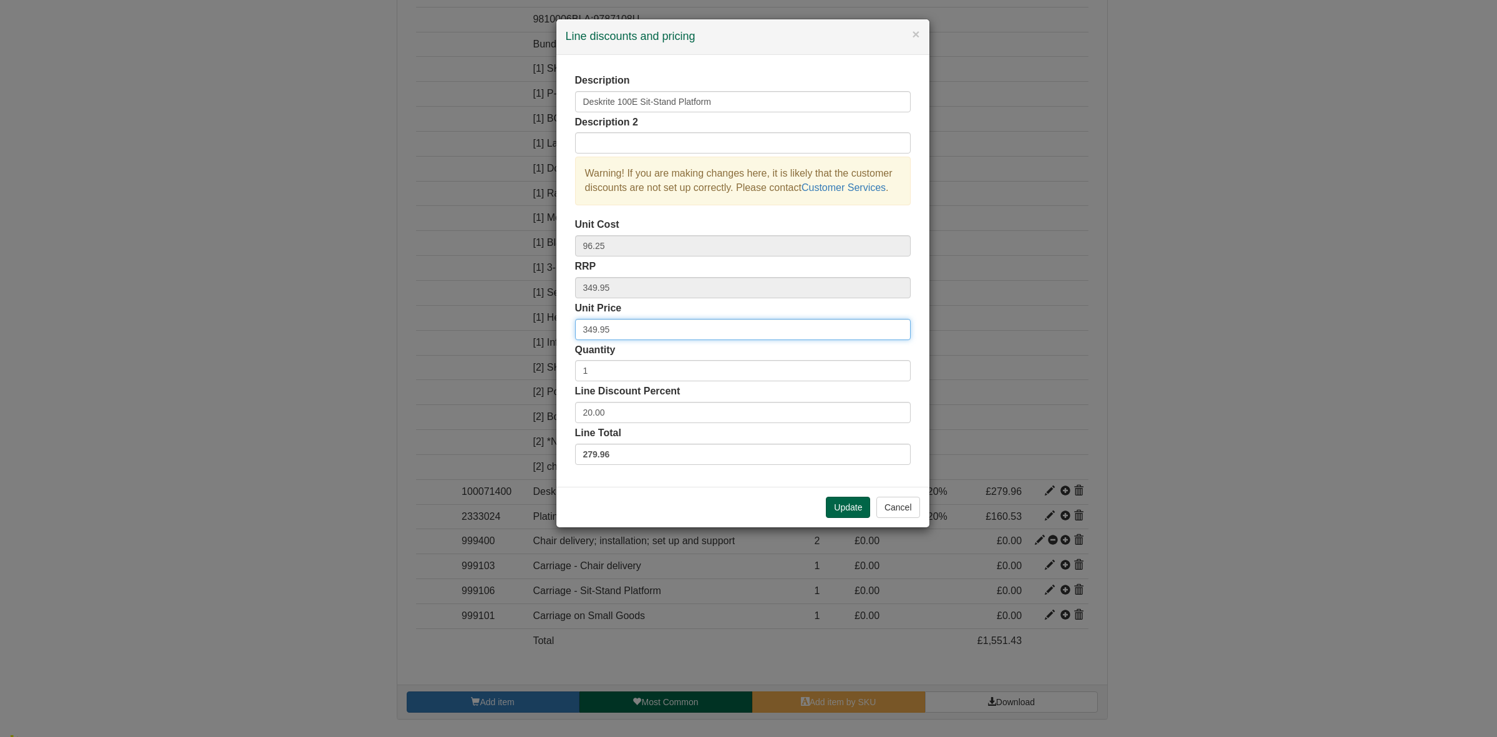
drag, startPoint x: 634, startPoint y: 329, endPoint x: 509, endPoint y: 329, distance: 124.8
click at [509, 329] on div "× Line discounts and pricing Description Deskrite 100E Sit-Stand Platform Descr…" at bounding box center [748, 368] width 1497 height 737
paste input "244.96"
type input "244.96"
drag, startPoint x: 626, startPoint y: 410, endPoint x: 518, endPoint y: 410, distance: 107.3
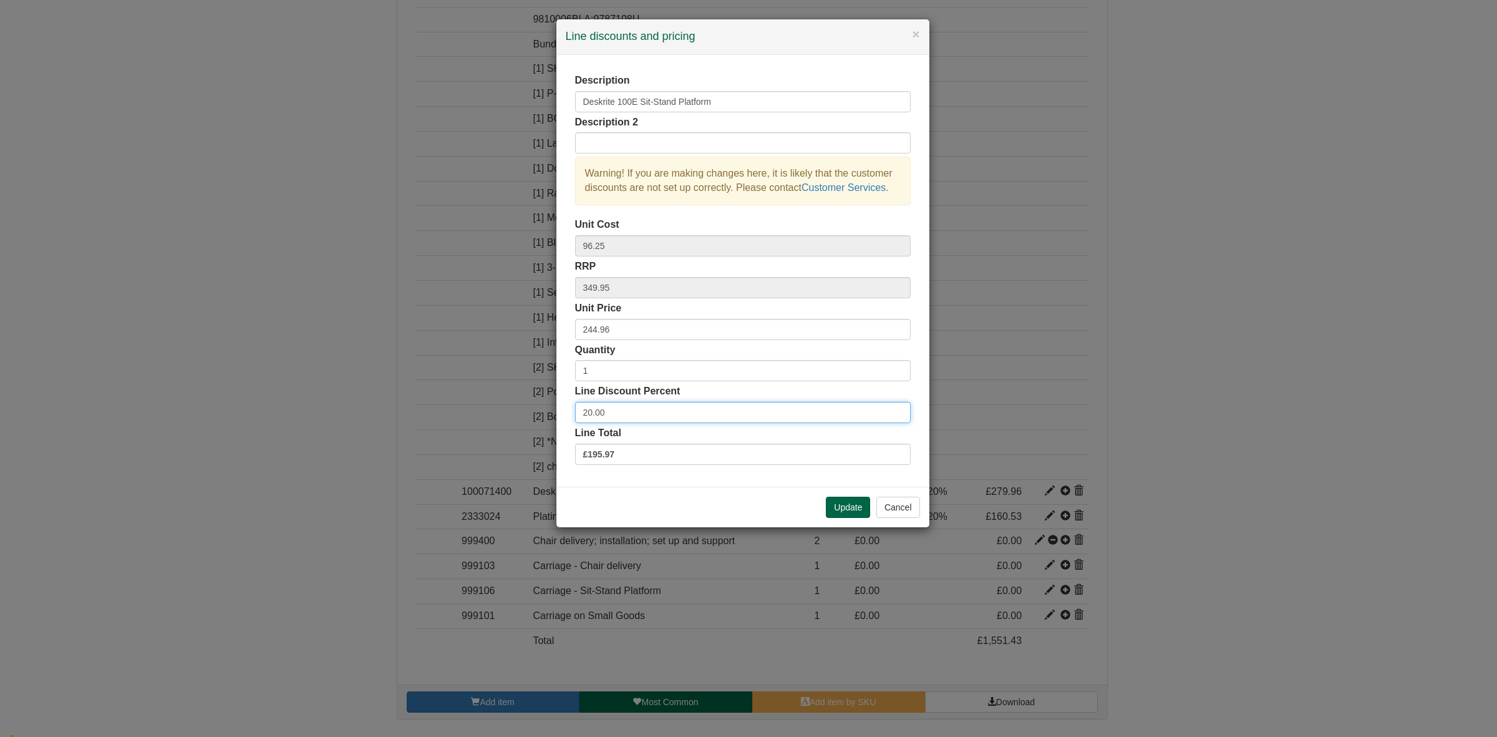
click at [518, 410] on div "× Line discounts and pricing Description Deskrite 100E Sit-Stand Platform Descr…" at bounding box center [748, 368] width 1497 height 737
type input "0"
click at [843, 510] on button "Update" at bounding box center [848, 507] width 44 height 21
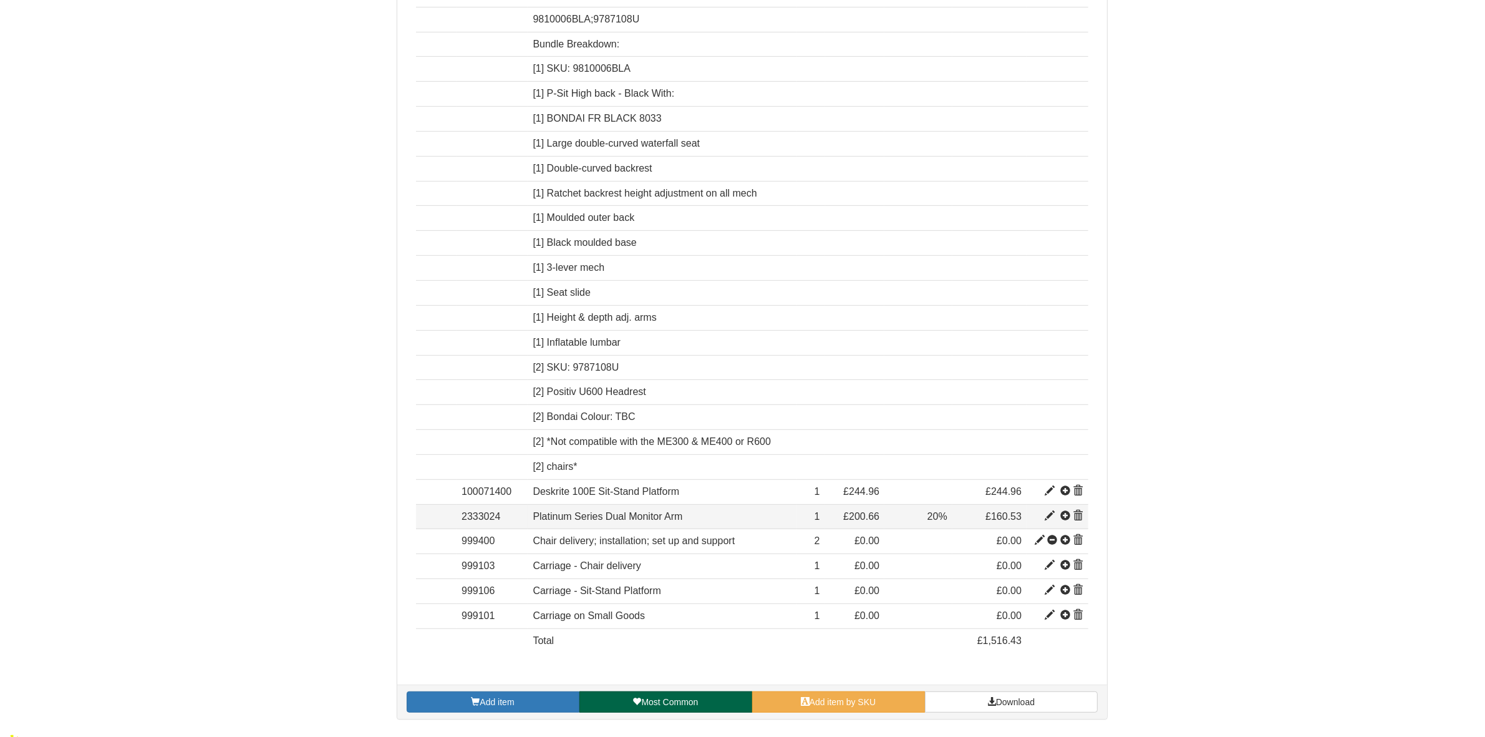
click at [1048, 516] on span at bounding box center [1050, 516] width 10 height 10
type input "Platinum Series Dual Monitor Arm"
type input "29.29"
type input "200.66"
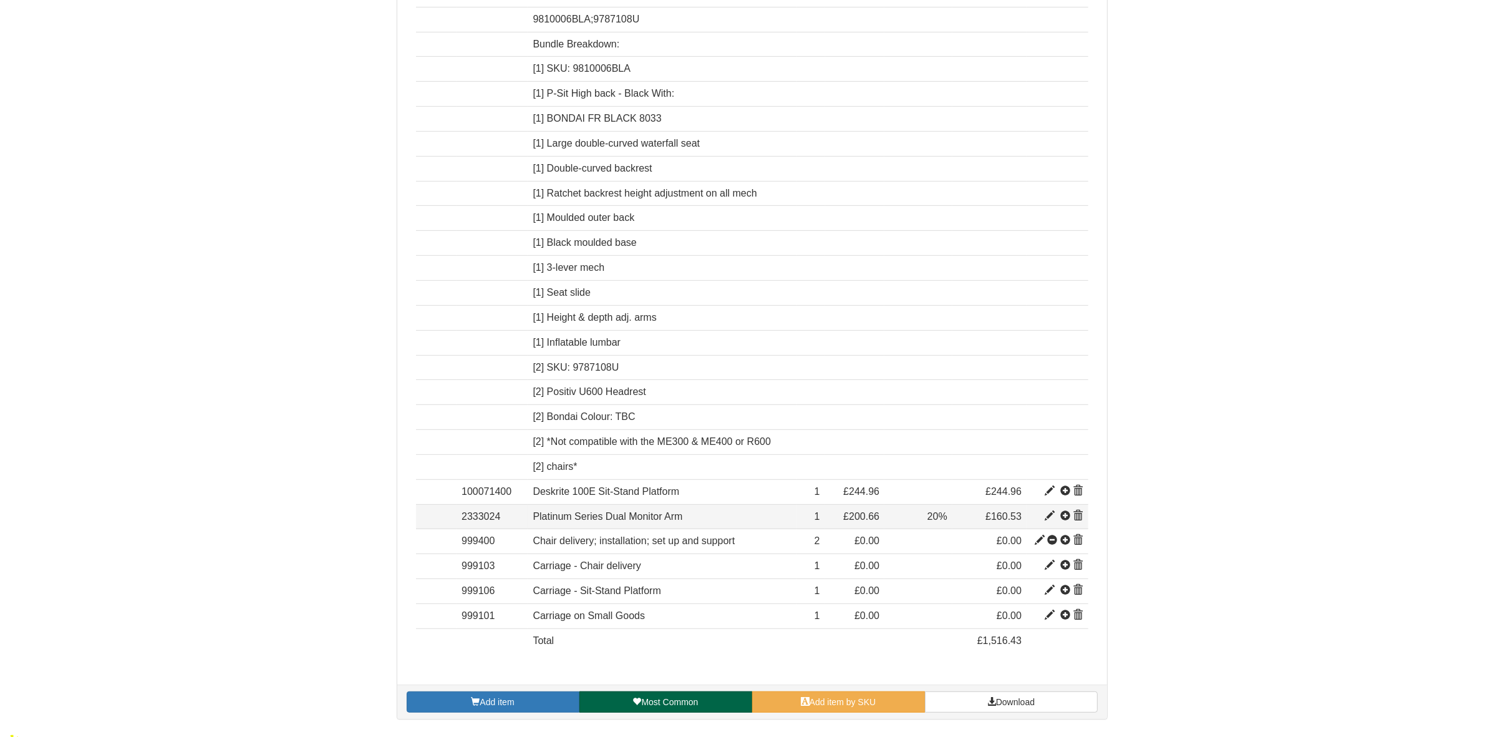
type input "20.00"
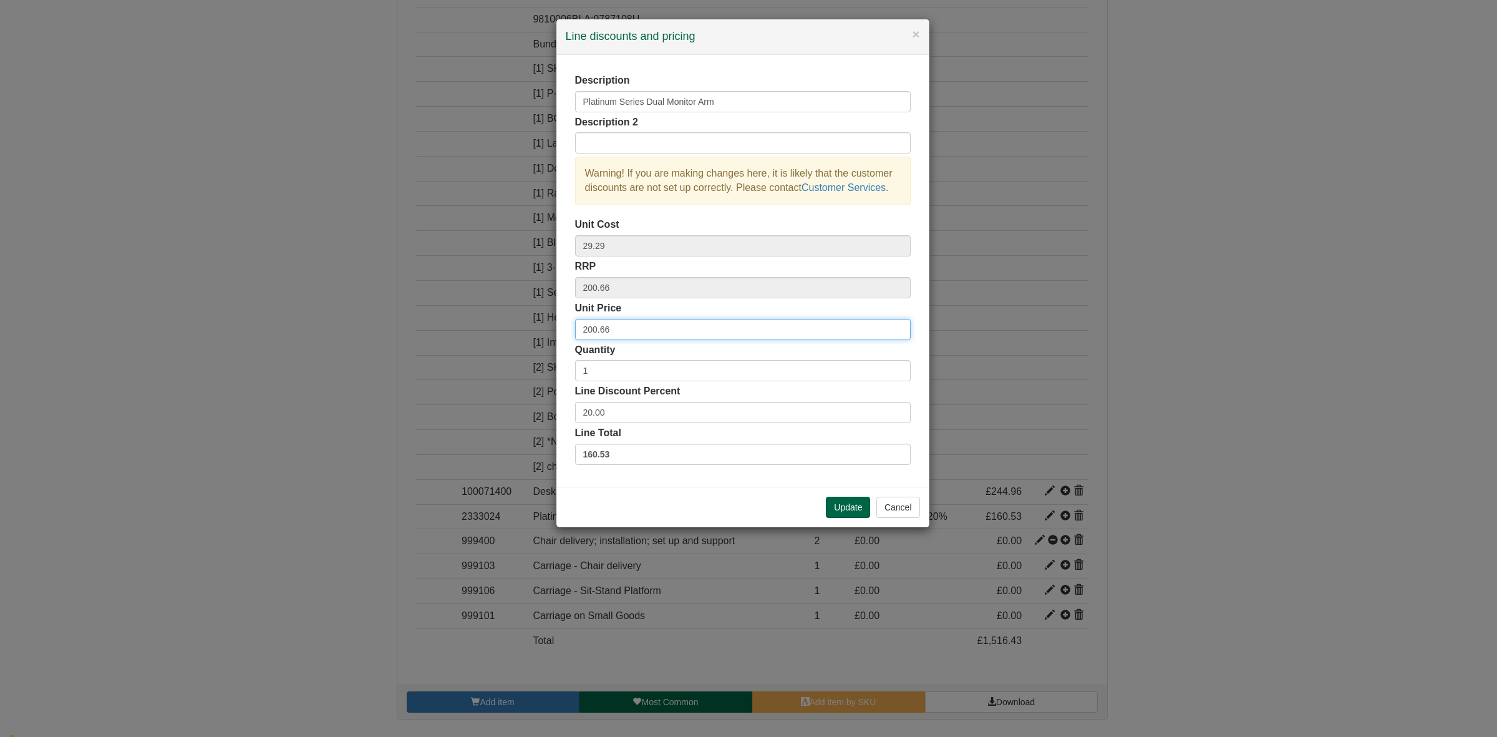
drag, startPoint x: 637, startPoint y: 332, endPoint x: 500, endPoint y: 331, distance: 136.6
click at [500, 331] on div "× Line discounts and pricing Description Platinum Series Dual Monitor Arm Descr…" at bounding box center [748, 368] width 1497 height 737
paste input "140.4"
type input "140.46"
drag, startPoint x: 612, startPoint y: 404, endPoint x: 529, endPoint y: 406, distance: 83.0
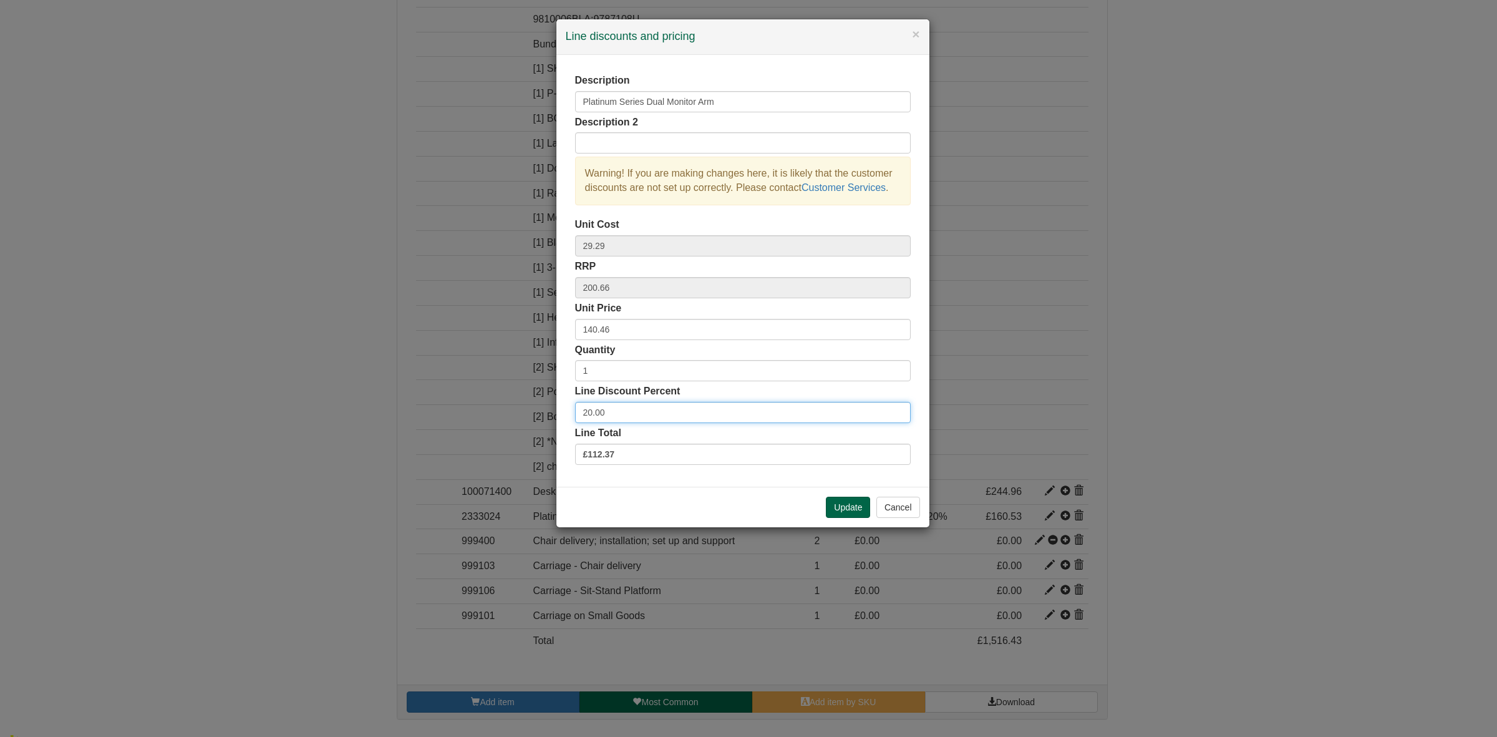
click at [529, 406] on div "× Line discounts and pricing Description Platinum Series Dual Monitor Arm Descr…" at bounding box center [748, 368] width 1497 height 737
click at [848, 503] on button "Update" at bounding box center [848, 507] width 44 height 21
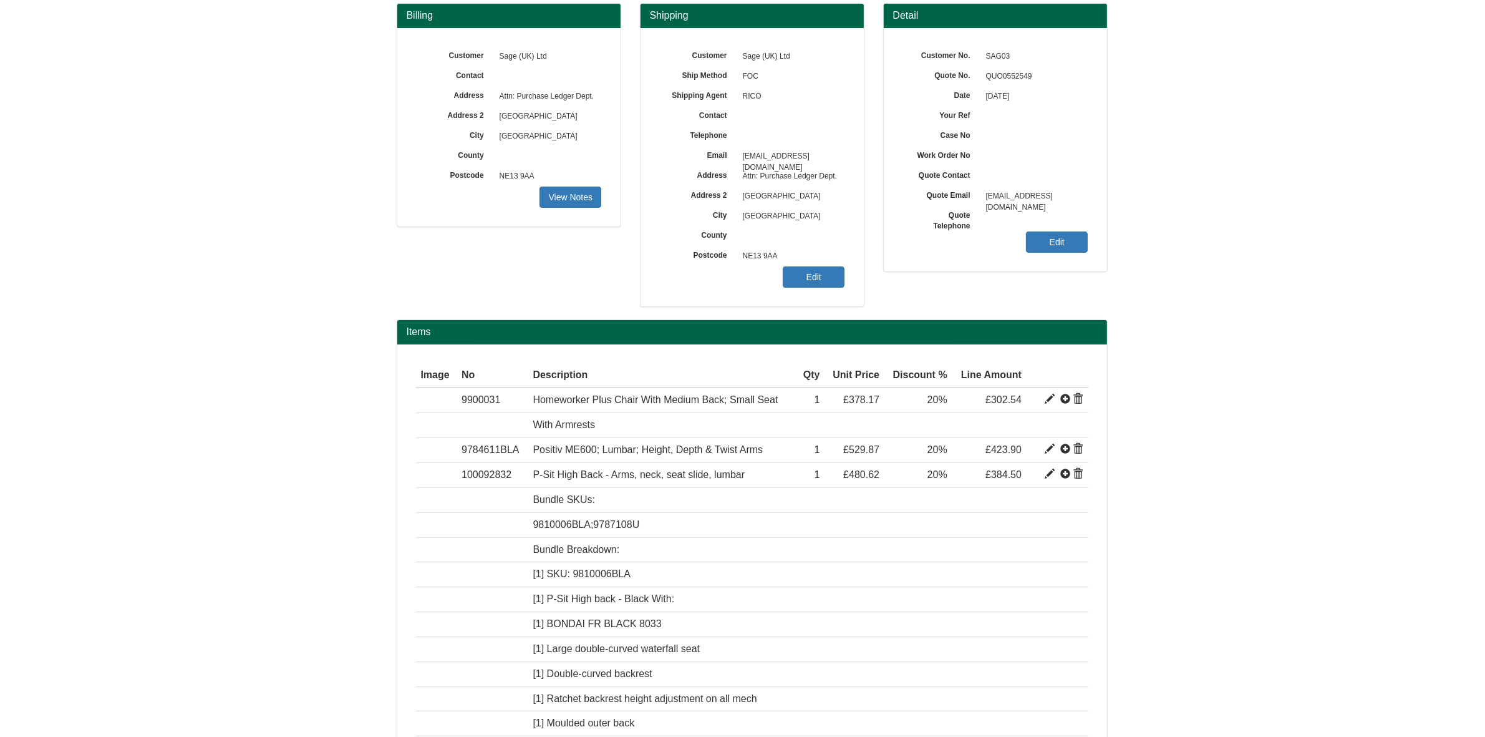
scroll to position [0, 0]
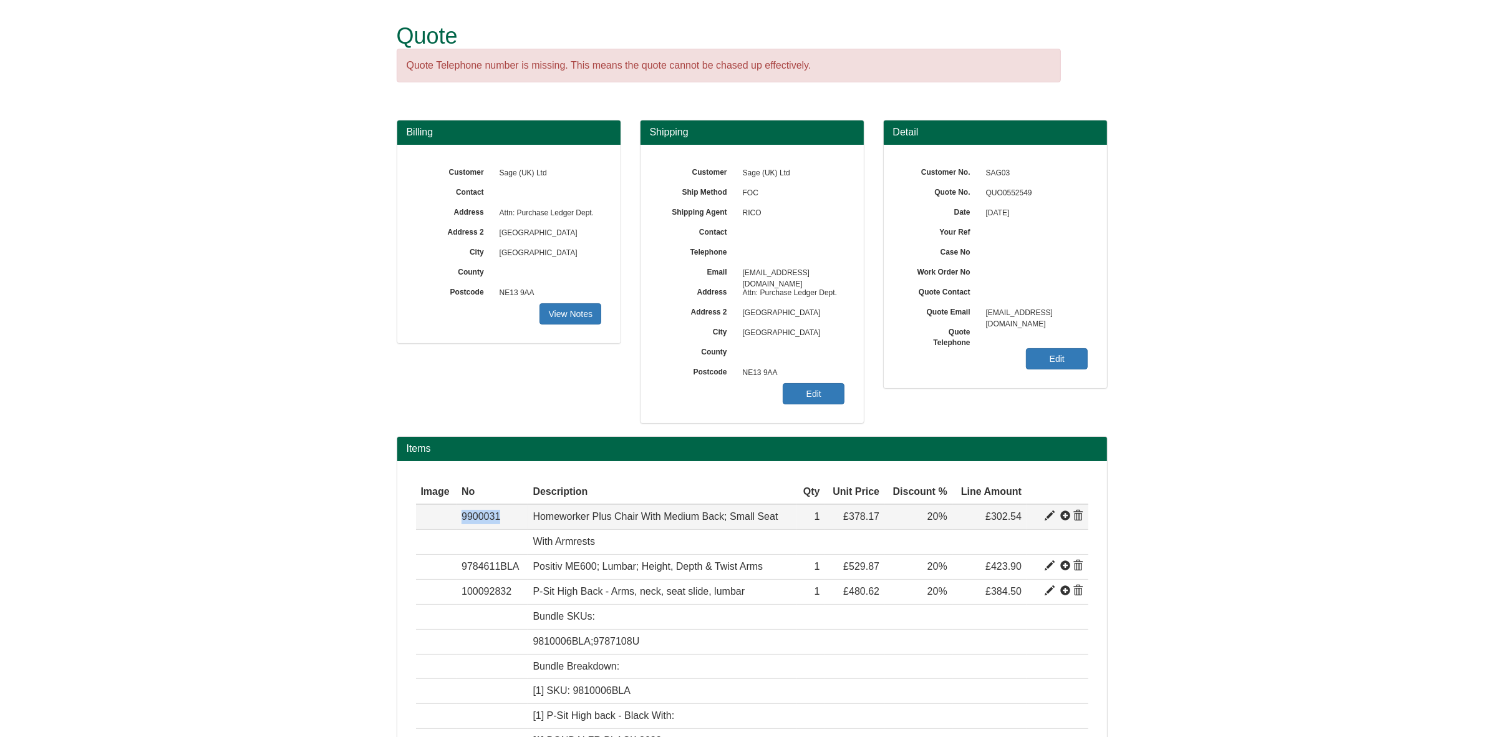
drag, startPoint x: 505, startPoint y: 507, endPoint x: 450, endPoint y: 515, distance: 56.2
click at [450, 515] on tr "Item 9900031 Homeworker Plus Chair With Medium Back; Small Seat BONDAI FR BLACK…" at bounding box center [752, 516] width 673 height 25
copy tr "Item 9900031"
drag, startPoint x: 525, startPoint y: 571, endPoint x: 455, endPoint y: 568, distance: 69.9
click at [455, 568] on tr "Item 9784611BLA Positiv ME600; Lumbar; Height, Depth & Twist Arms BONDAI FR BLA…" at bounding box center [752, 567] width 673 height 25
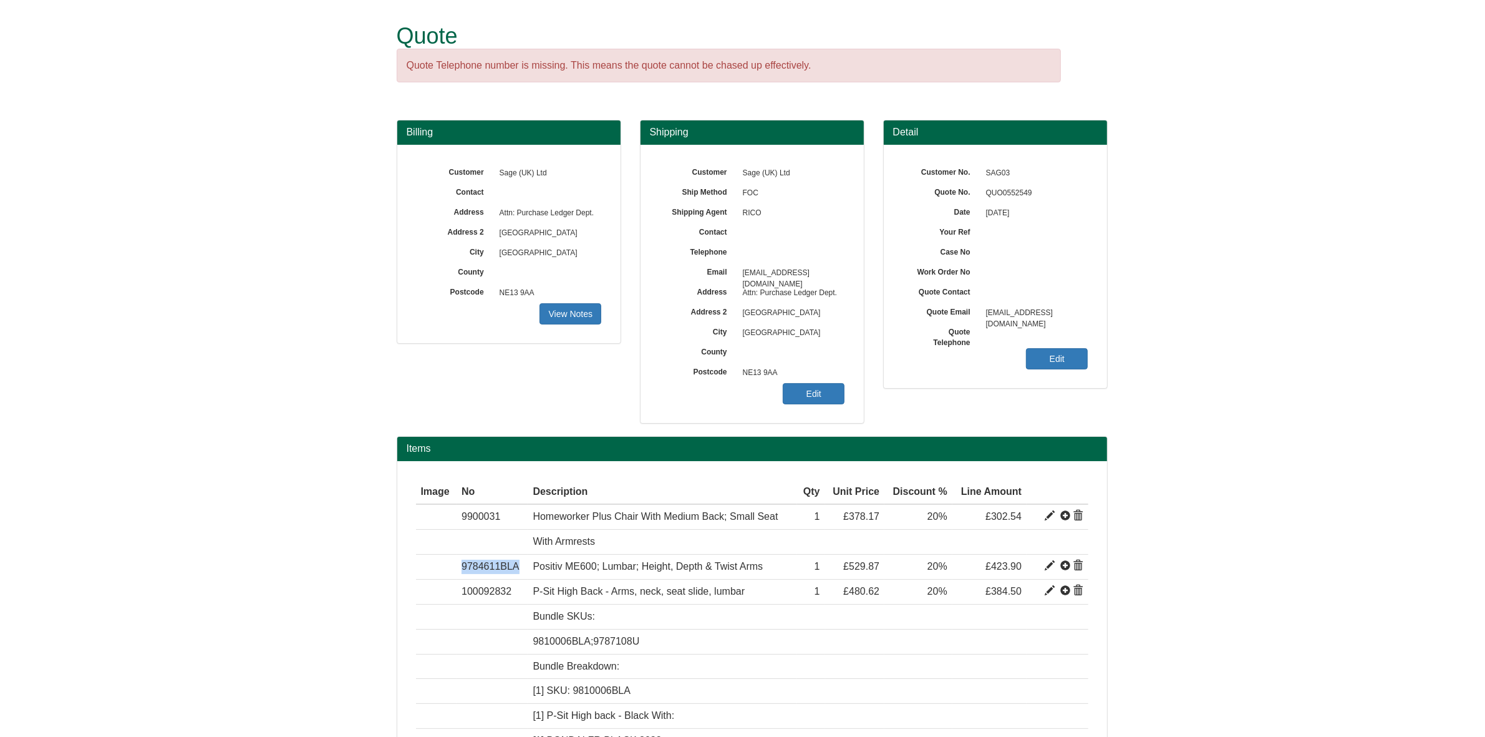
copy tr "Item 9784611BLA"
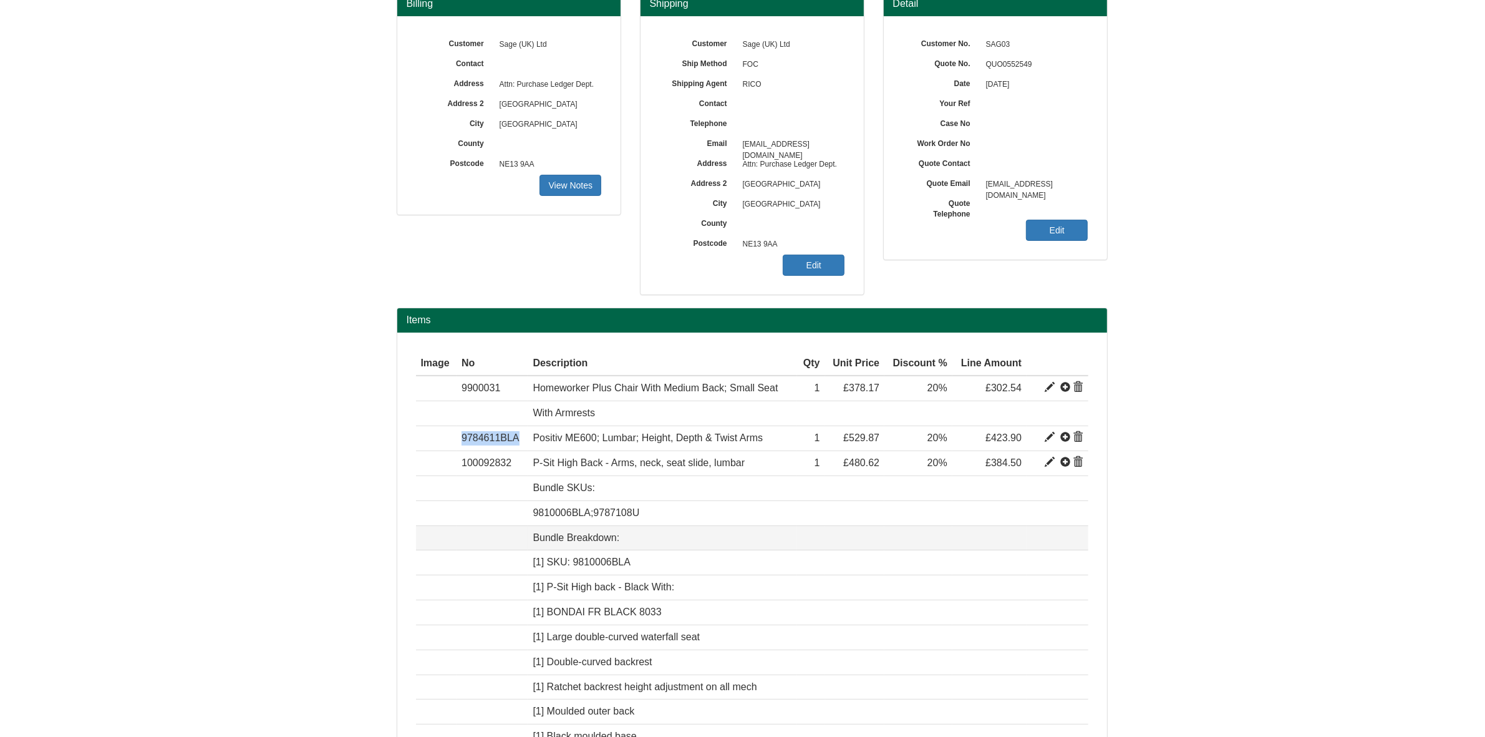
scroll to position [156, 0]
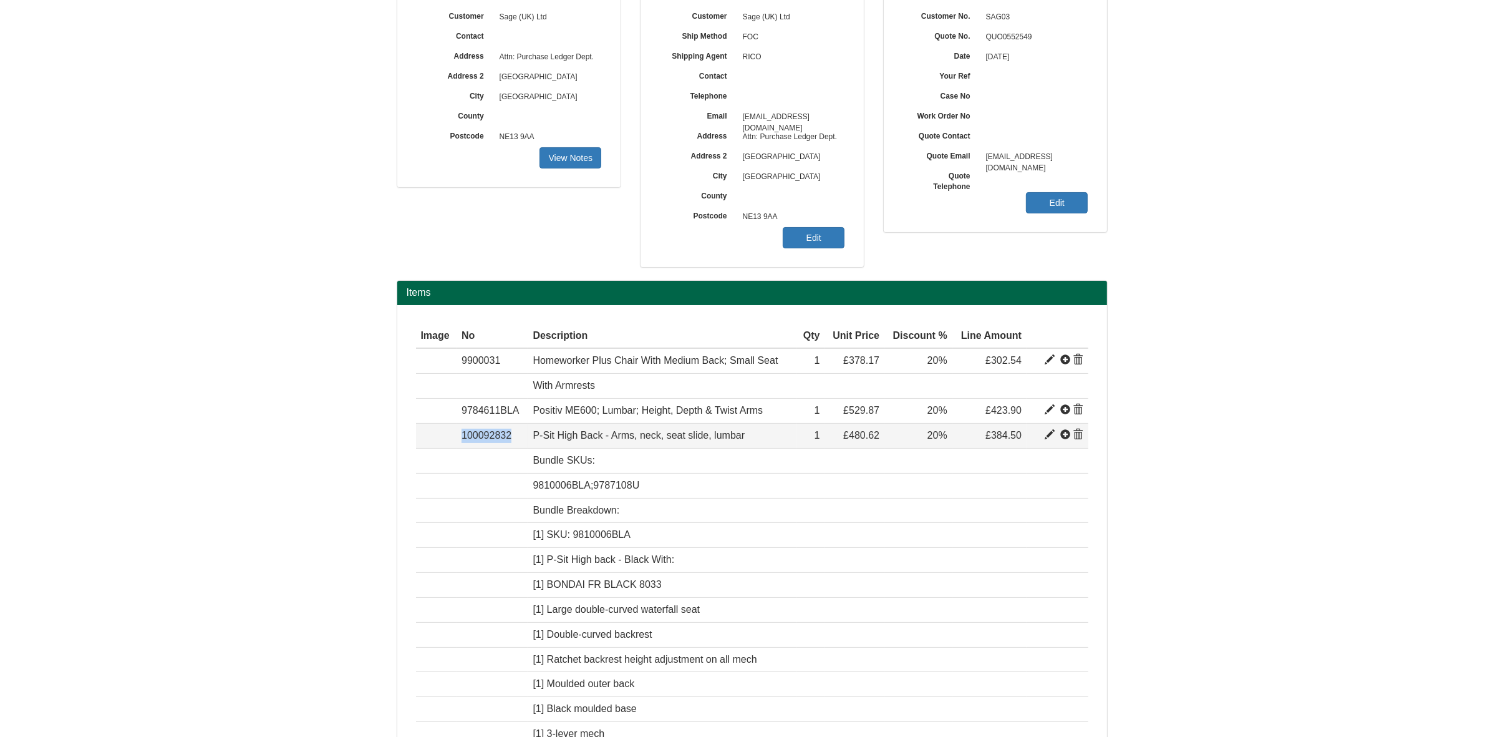
drag, startPoint x: 513, startPoint y: 437, endPoint x: 450, endPoint y: 442, distance: 63.2
click at [450, 442] on tr "Item 100092832 P-Sit High Back - Arms, neck, seat slide, lumbar BONDAI FR BLACK…" at bounding box center [752, 436] width 673 height 25
copy tr "Item 100092832"
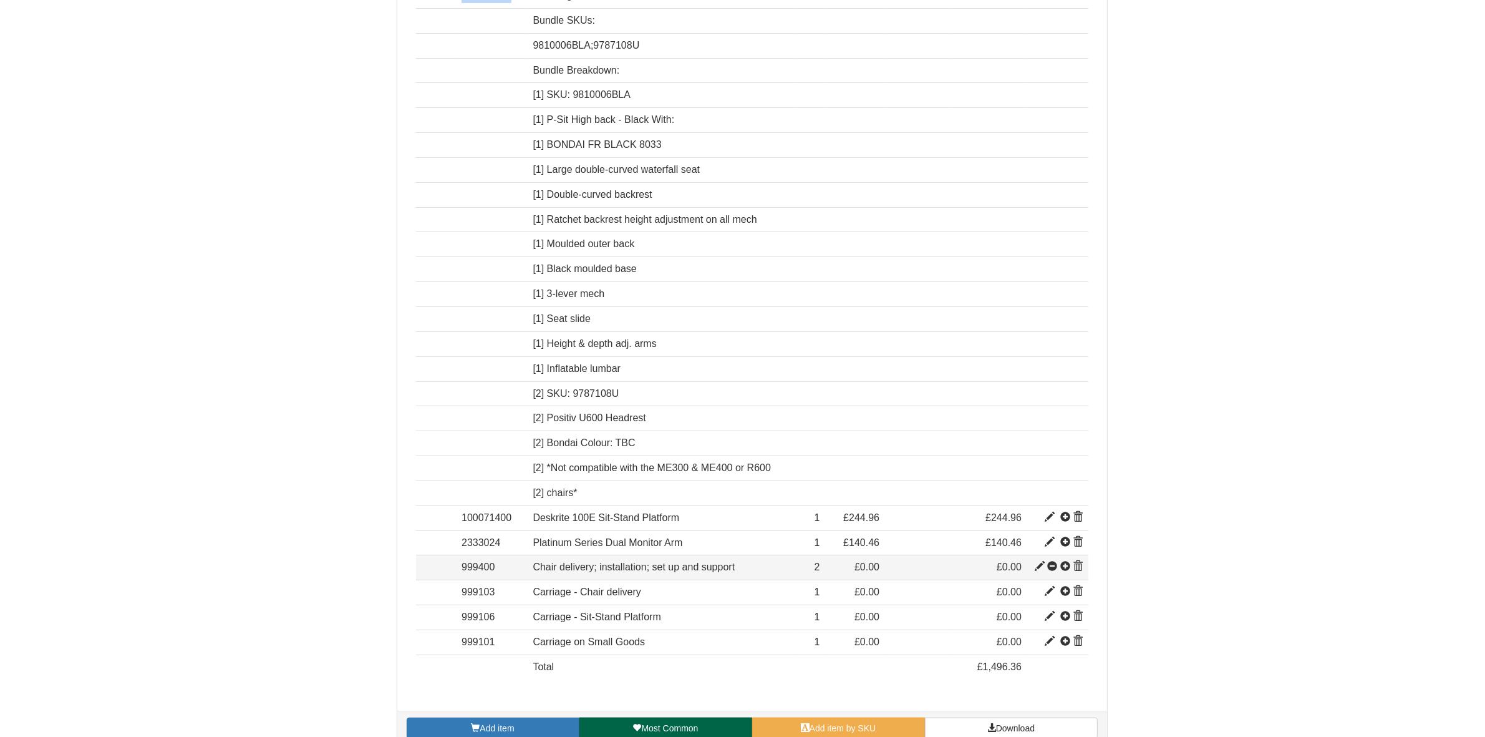
scroll to position [622, 0]
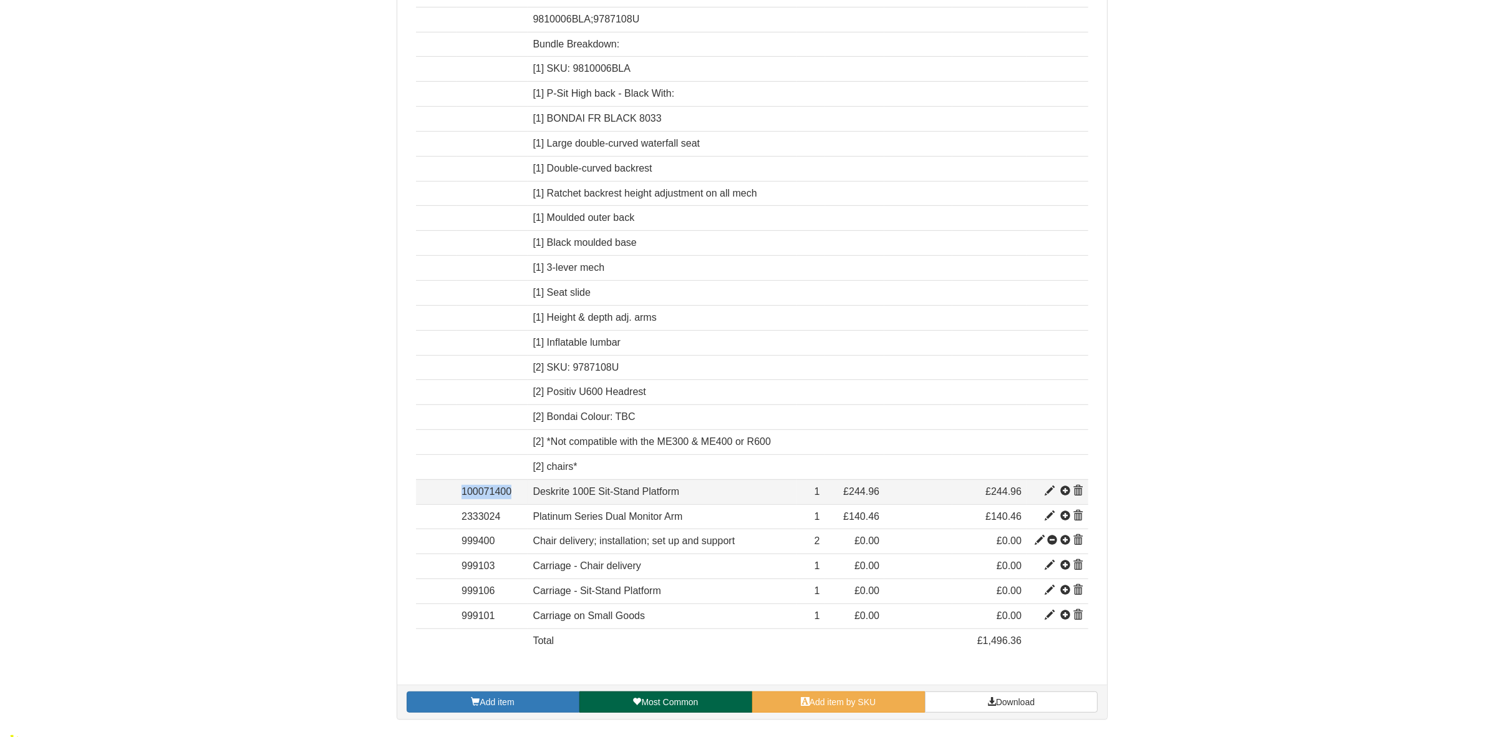
drag, startPoint x: 520, startPoint y: 496, endPoint x: 452, endPoint y: 500, distance: 67.5
click at [452, 500] on tr "Item 100071400 Deskrite 100E Sit-Stand Platform 96.24836 349.95 1 £244.96 £244.…" at bounding box center [752, 491] width 673 height 25
copy tr "Item 100071400"
drag, startPoint x: 519, startPoint y: 525, endPoint x: 454, endPoint y: 528, distance: 65.6
click at [454, 528] on tr "Item 2333024 Platinum Series Dual Monitor Arm 29.2937 200.66 1 £140.46 £140.46" at bounding box center [752, 516] width 673 height 25
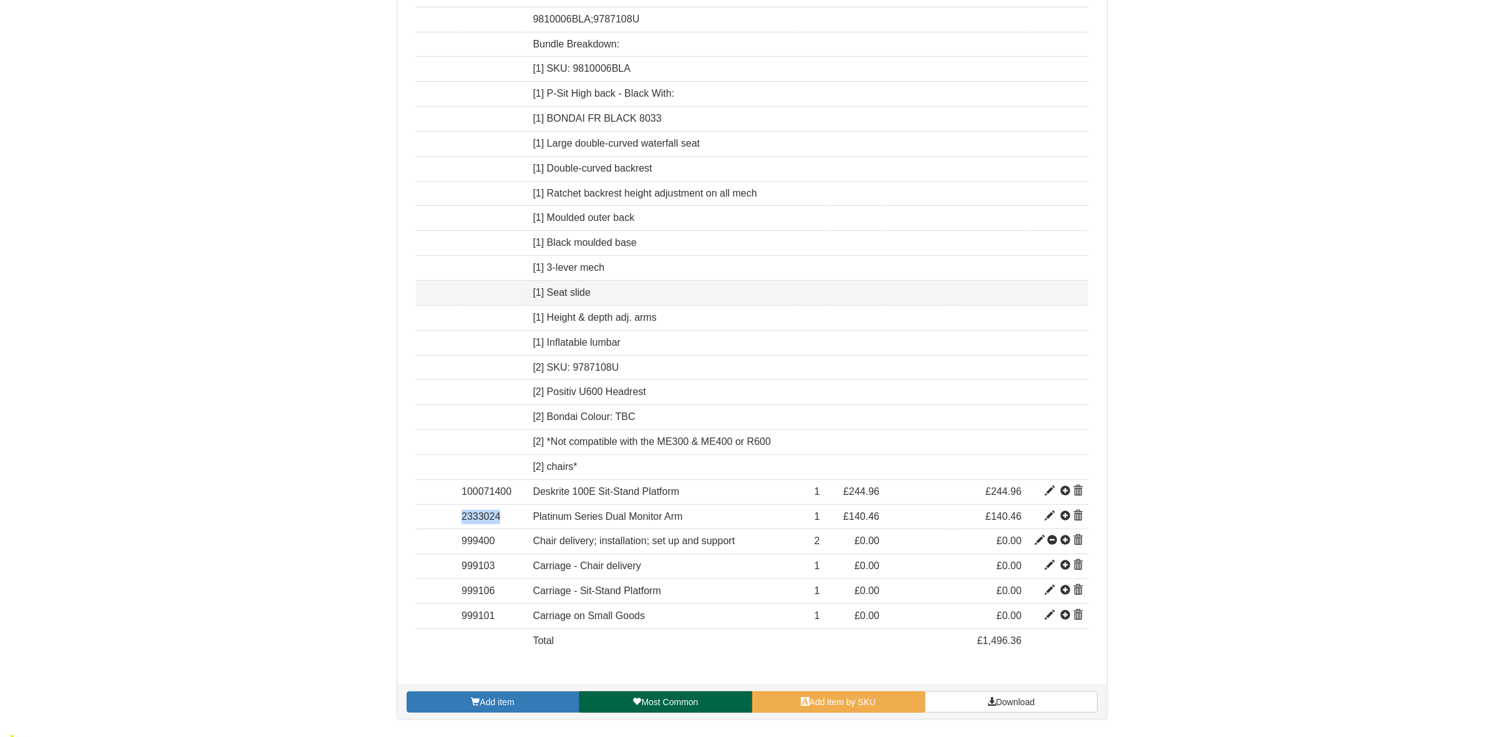
copy tr "Item 2333024"
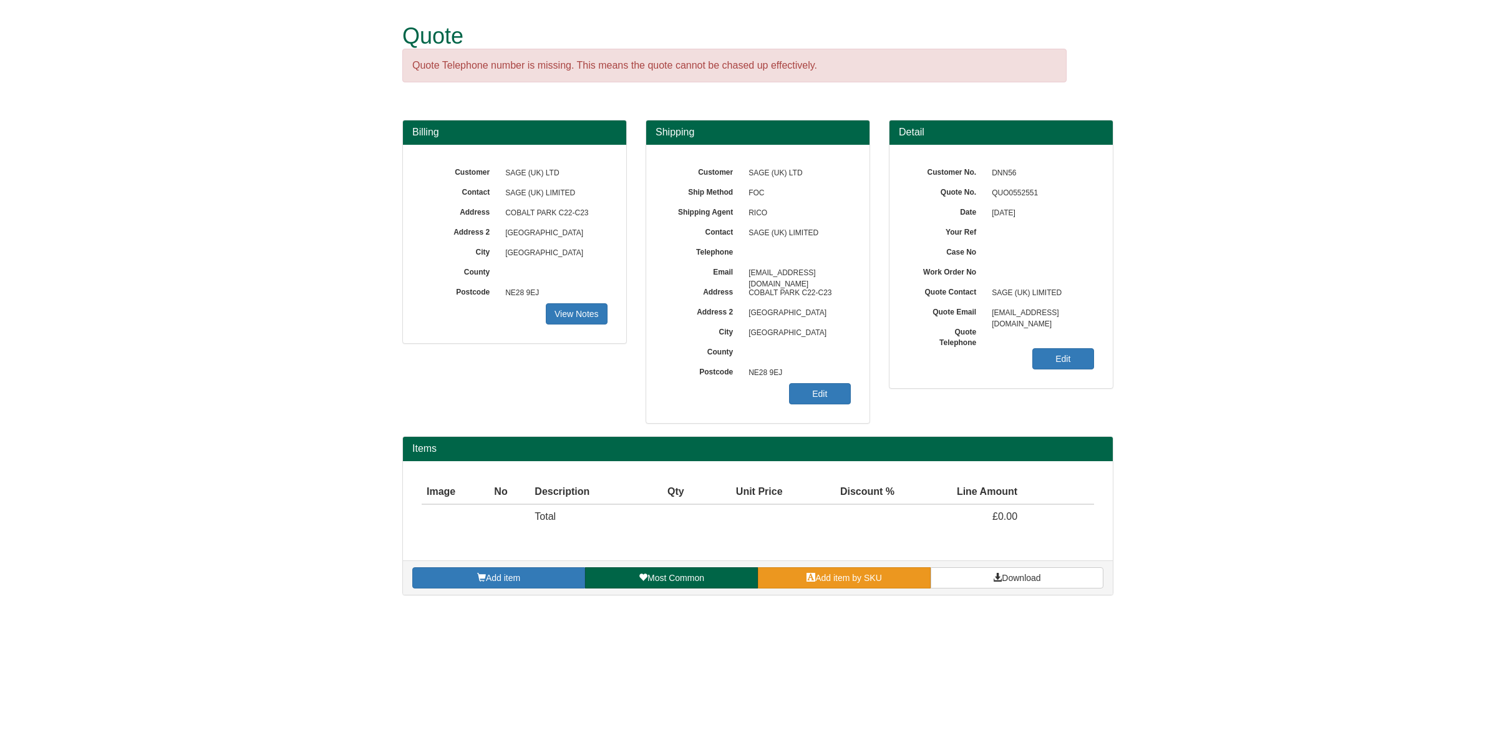
click at [836, 578] on span "Add item by SKU" at bounding box center [848, 578] width 67 height 10
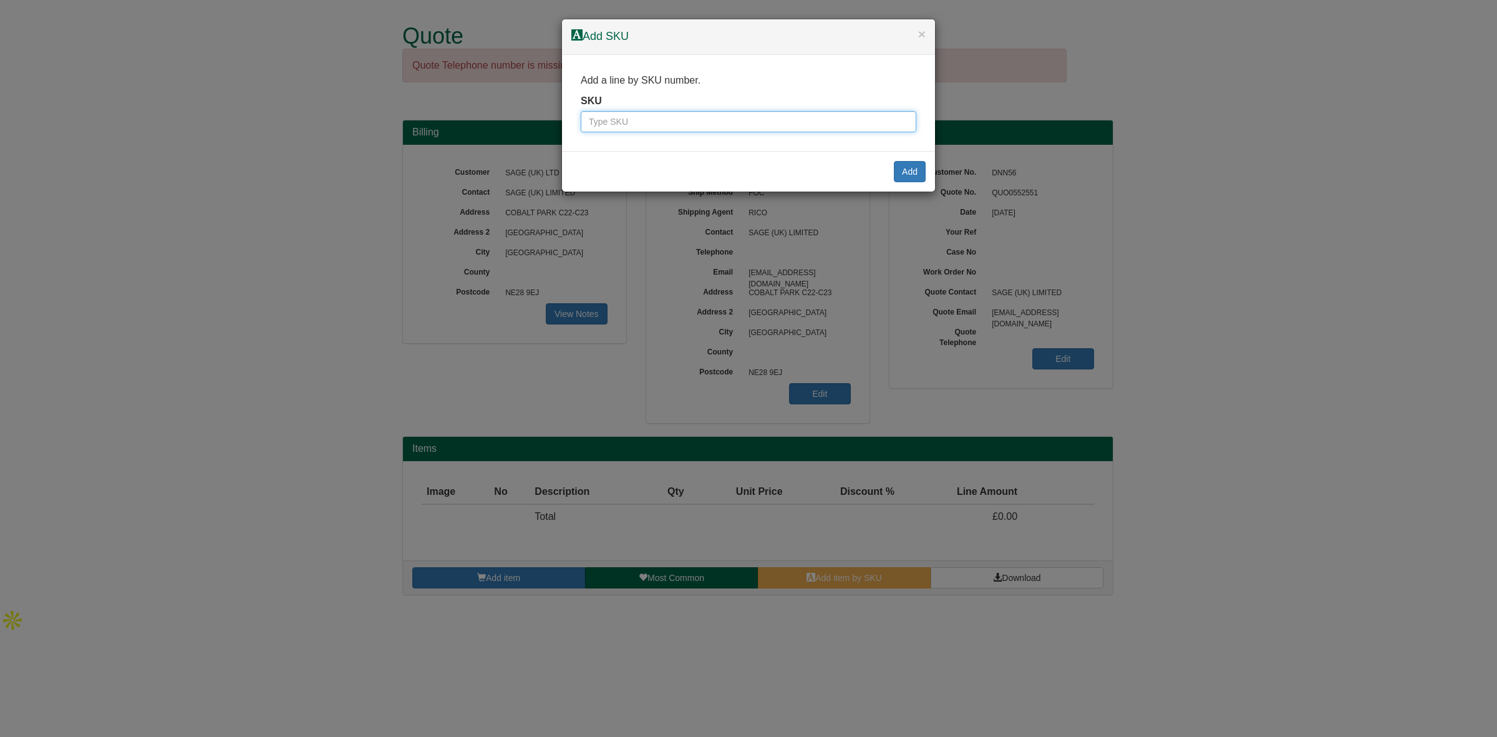
click at [624, 120] on input "text" at bounding box center [749, 121] width 336 height 21
paste input "9900031"
drag, startPoint x: 606, startPoint y: 124, endPoint x: 519, endPoint y: 125, distance: 87.4
click at [519, 125] on div "× Add SKU Add a line by SKU number. SKU 9900031 Add" at bounding box center [748, 368] width 1497 height 737
type input "9900031"
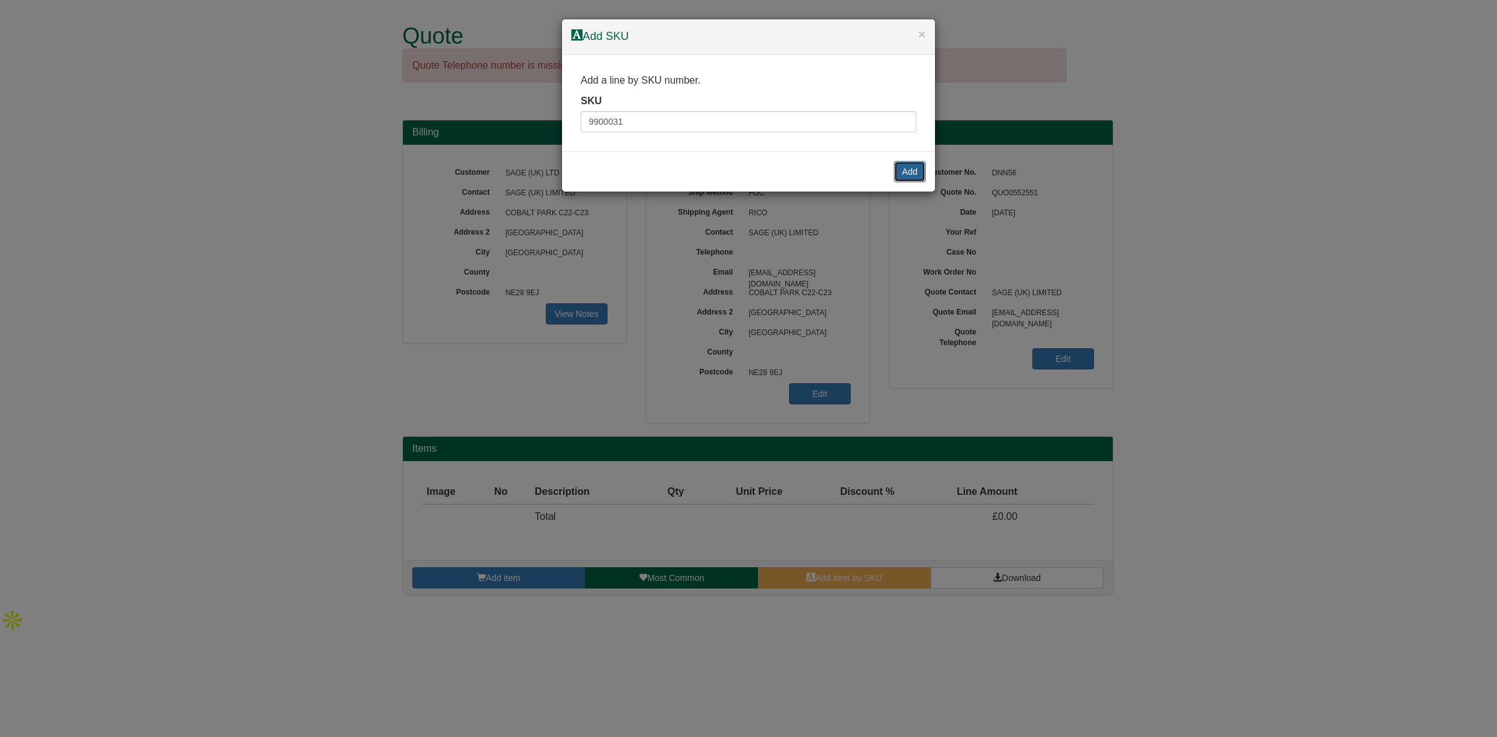
click at [912, 175] on button "Add" at bounding box center [910, 171] width 32 height 21
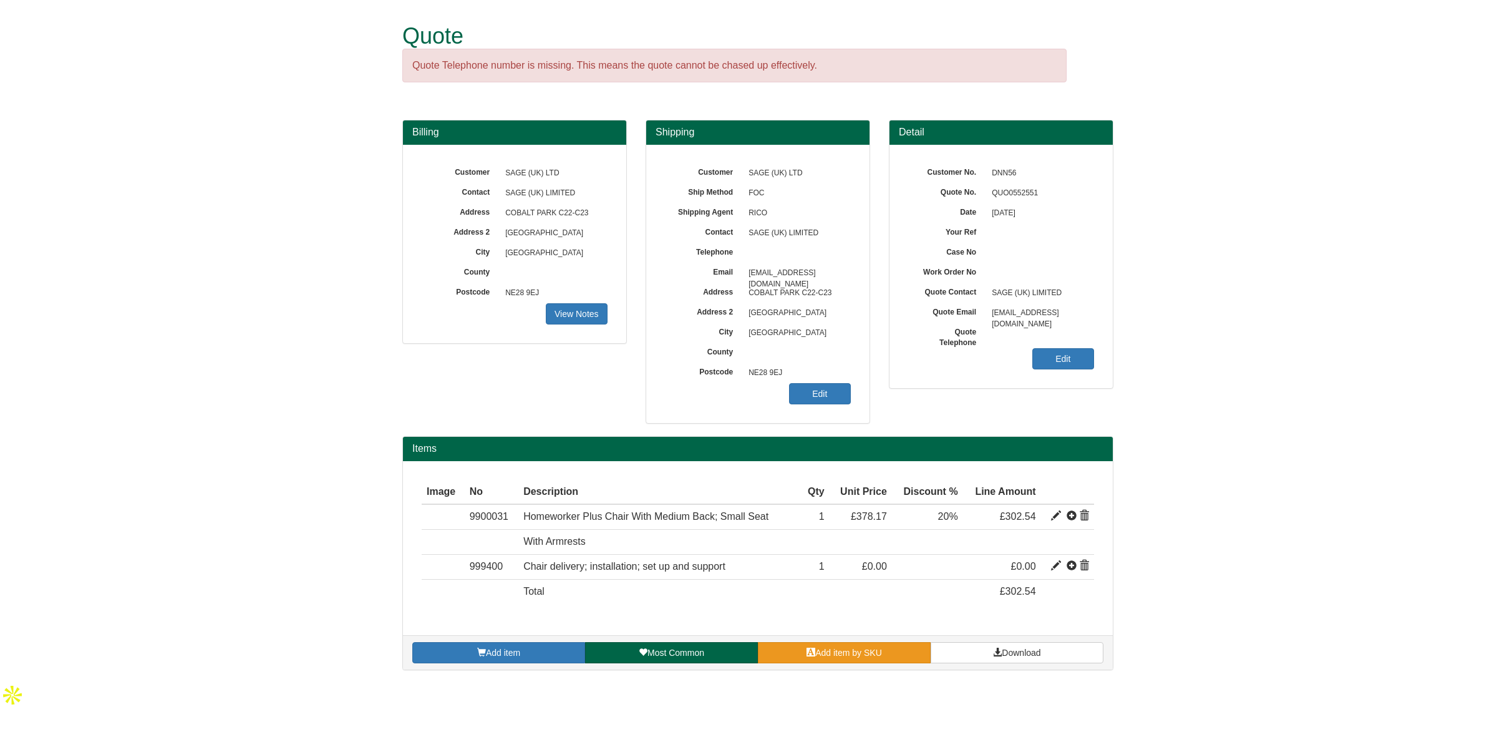
click at [816, 658] on span "Add item by SKU" at bounding box center [848, 653] width 67 height 10
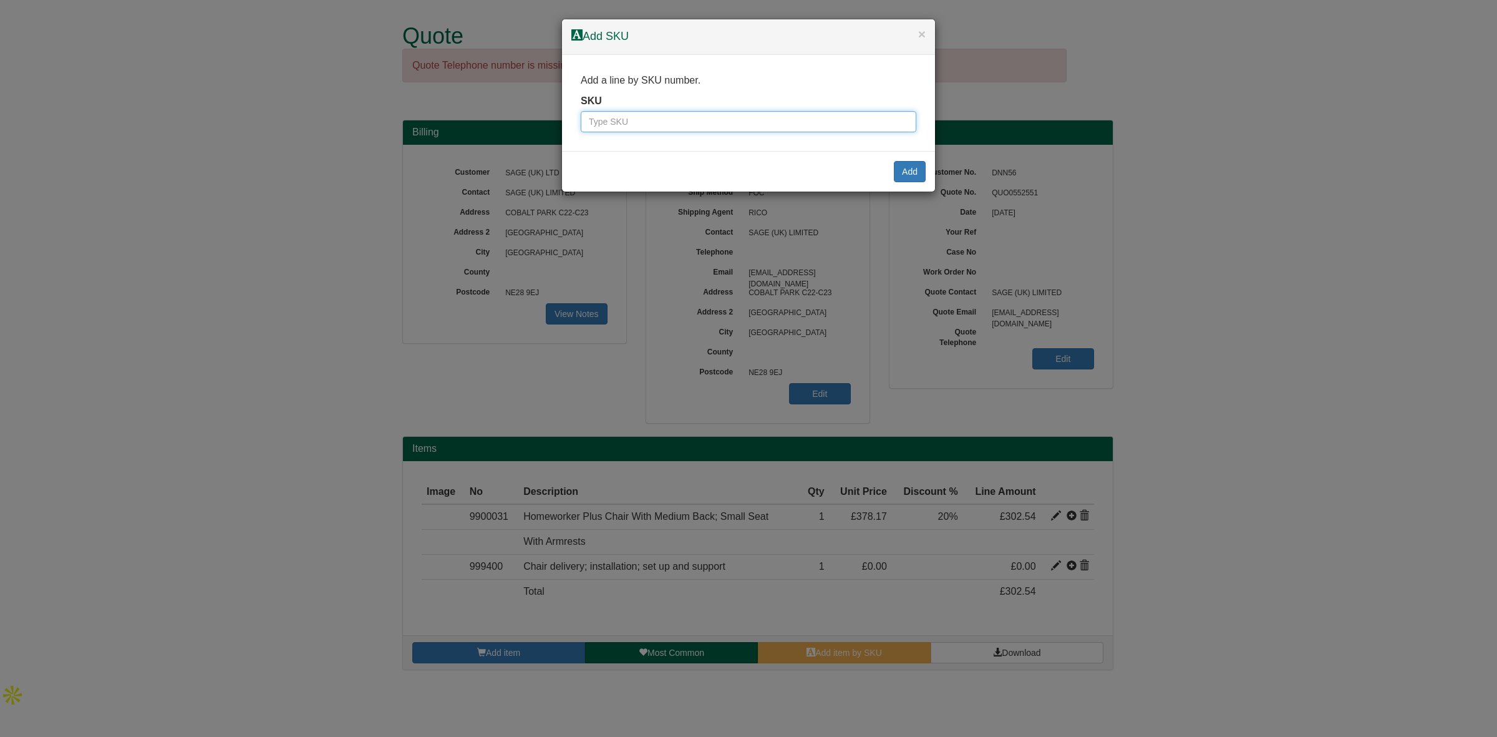
click at [656, 125] on input "text" at bounding box center [749, 121] width 336 height 21
paste input "9784611BLA"
drag, startPoint x: 605, startPoint y: 126, endPoint x: 509, endPoint y: 122, distance: 96.2
click at [509, 122] on div "× Add SKU Add a line by SKU number. SKU 9784611BLA Add" at bounding box center [748, 368] width 1497 height 737
type input "9784611BLA"
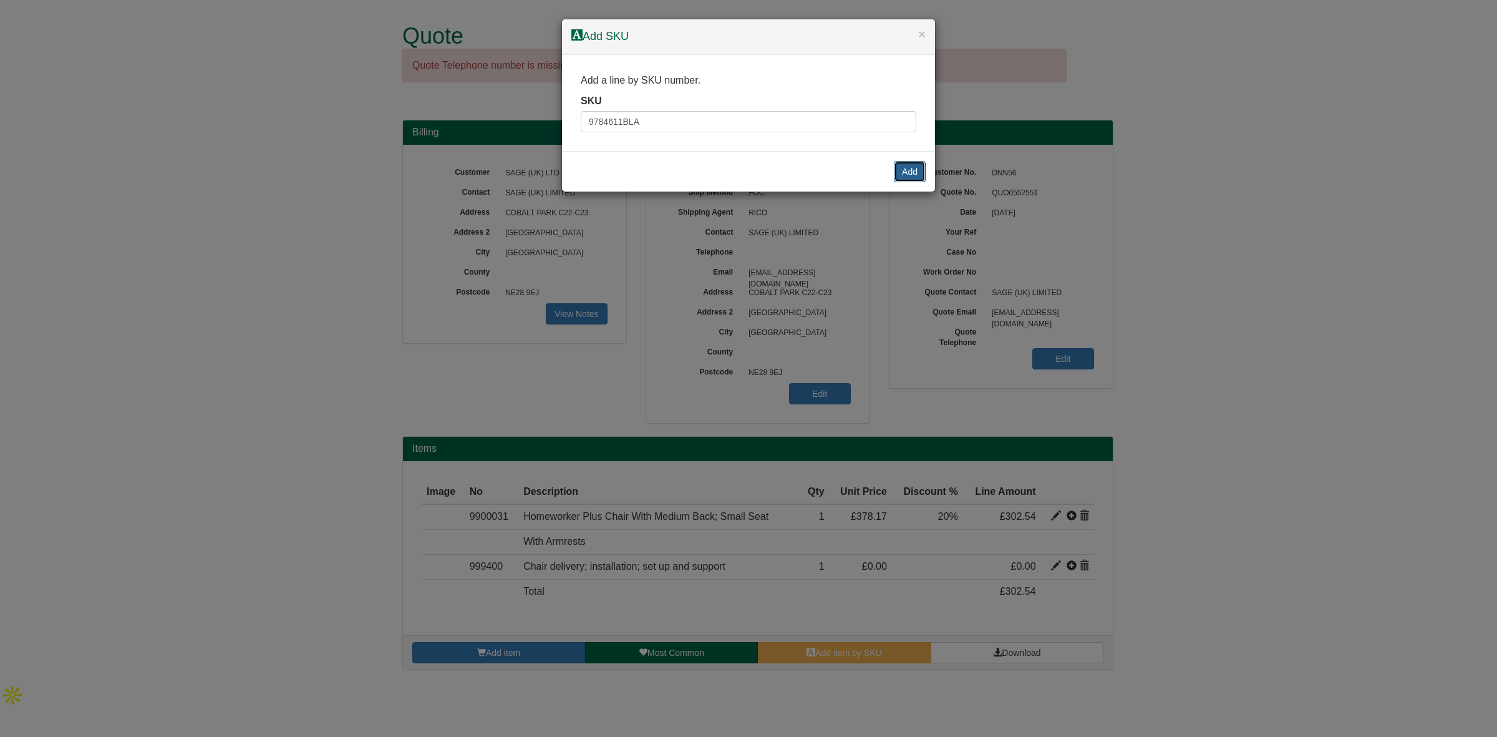
click at [901, 177] on button "Add" at bounding box center [910, 171] width 32 height 21
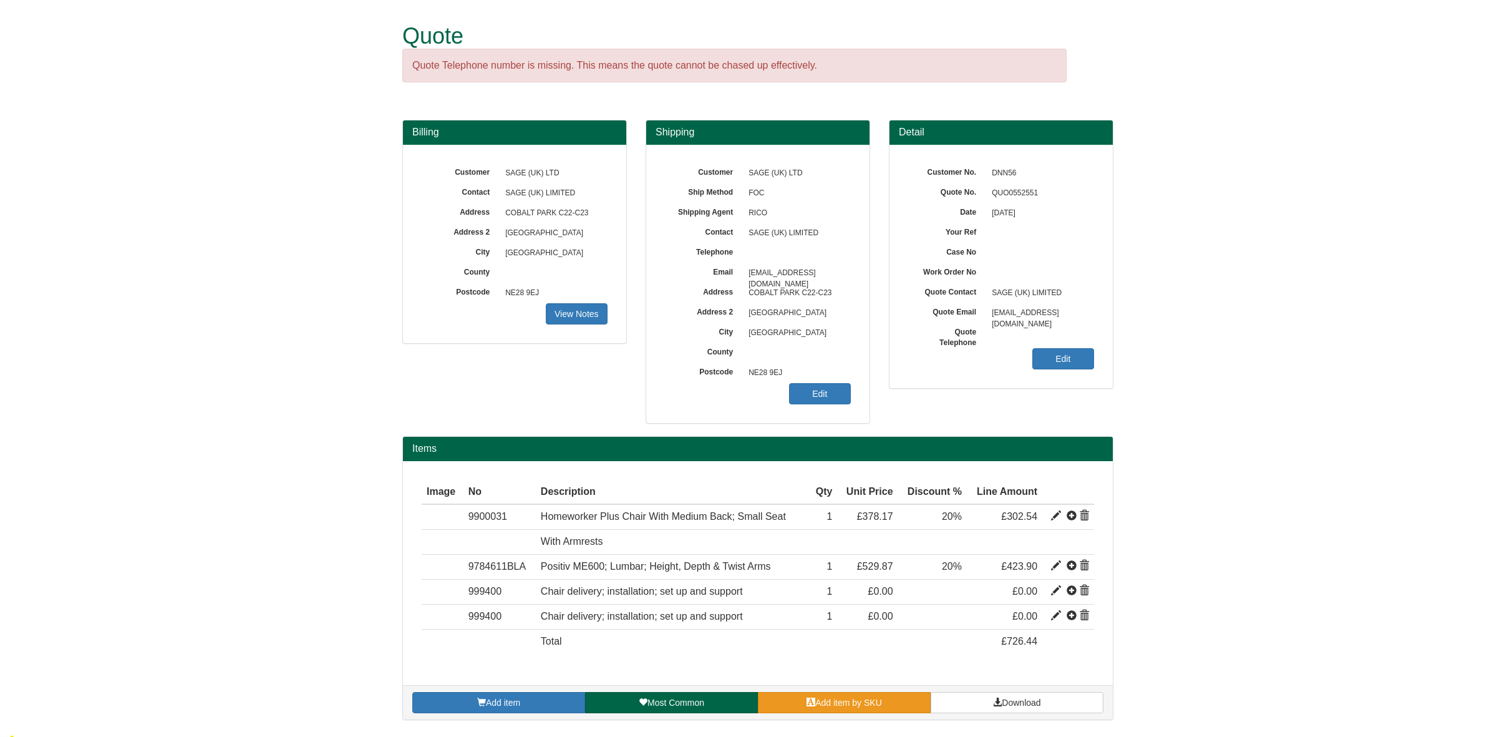
click at [836, 694] on link "Add item by SKU" at bounding box center [844, 702] width 173 height 21
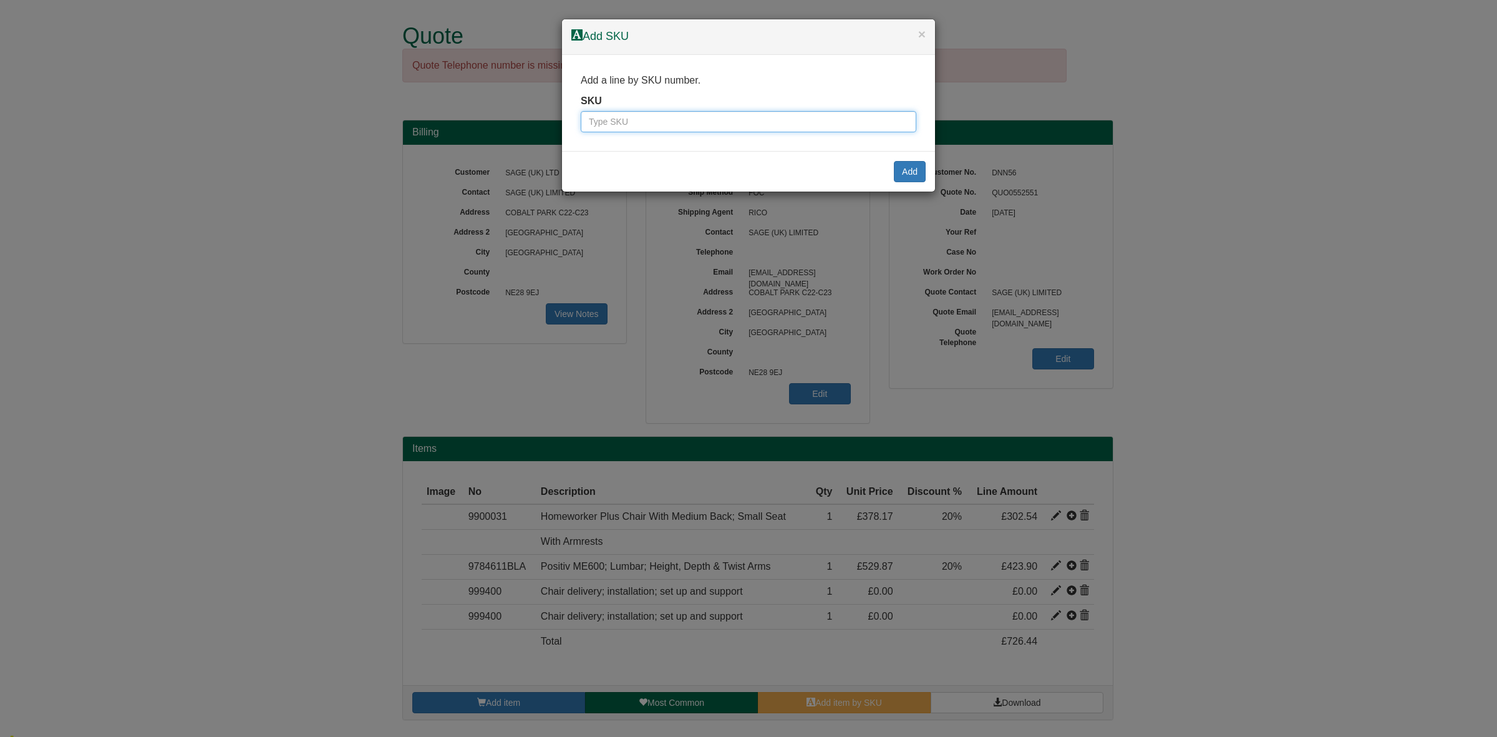
click at [634, 127] on input "text" at bounding box center [749, 121] width 336 height 21
paste input "100092832"
drag, startPoint x: 606, startPoint y: 124, endPoint x: 542, endPoint y: 127, distance: 65.0
click at [542, 127] on div "× Add SKU Add a line by SKU number. SKU 100092832 Add" at bounding box center [748, 368] width 1497 height 737
type input "100092832"
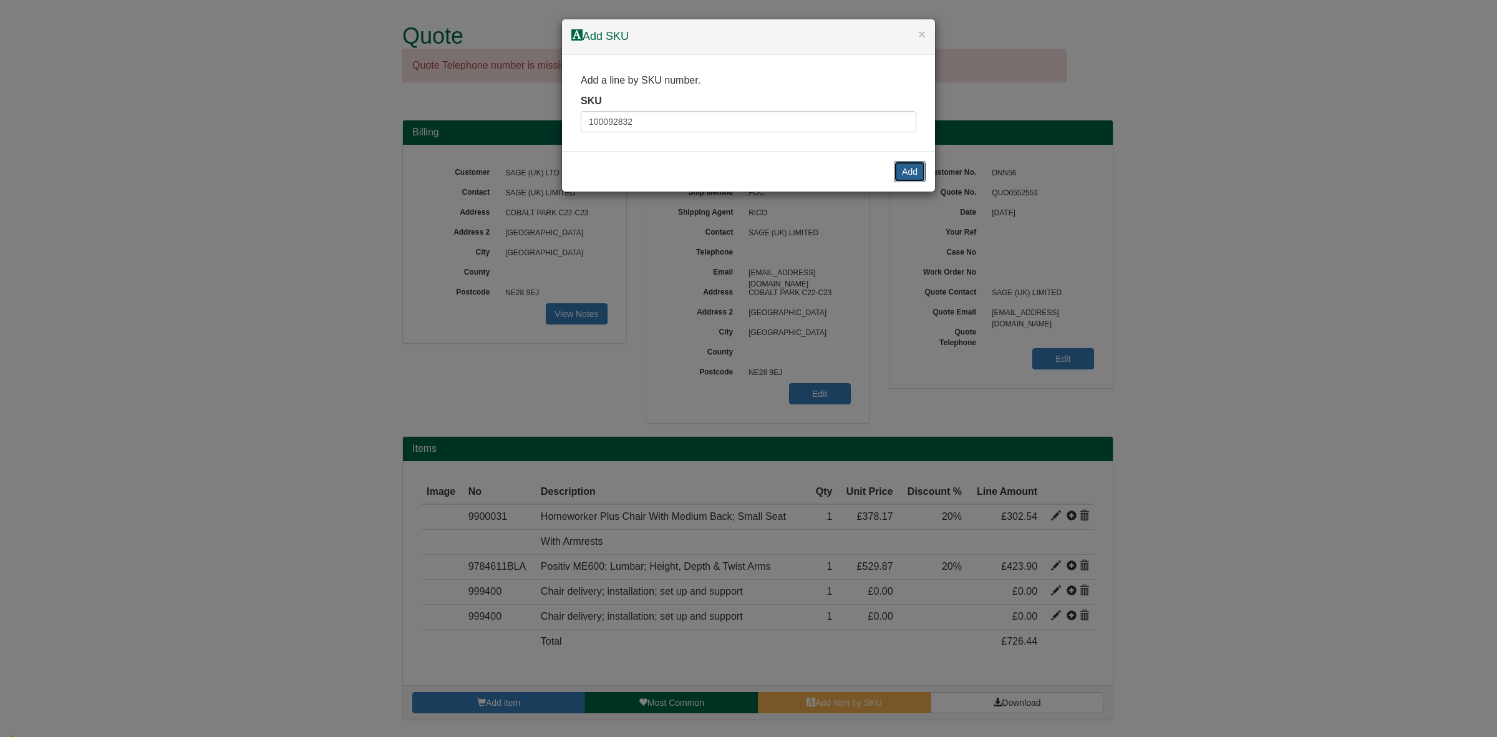
click at [901, 168] on button "Add" at bounding box center [910, 171] width 32 height 21
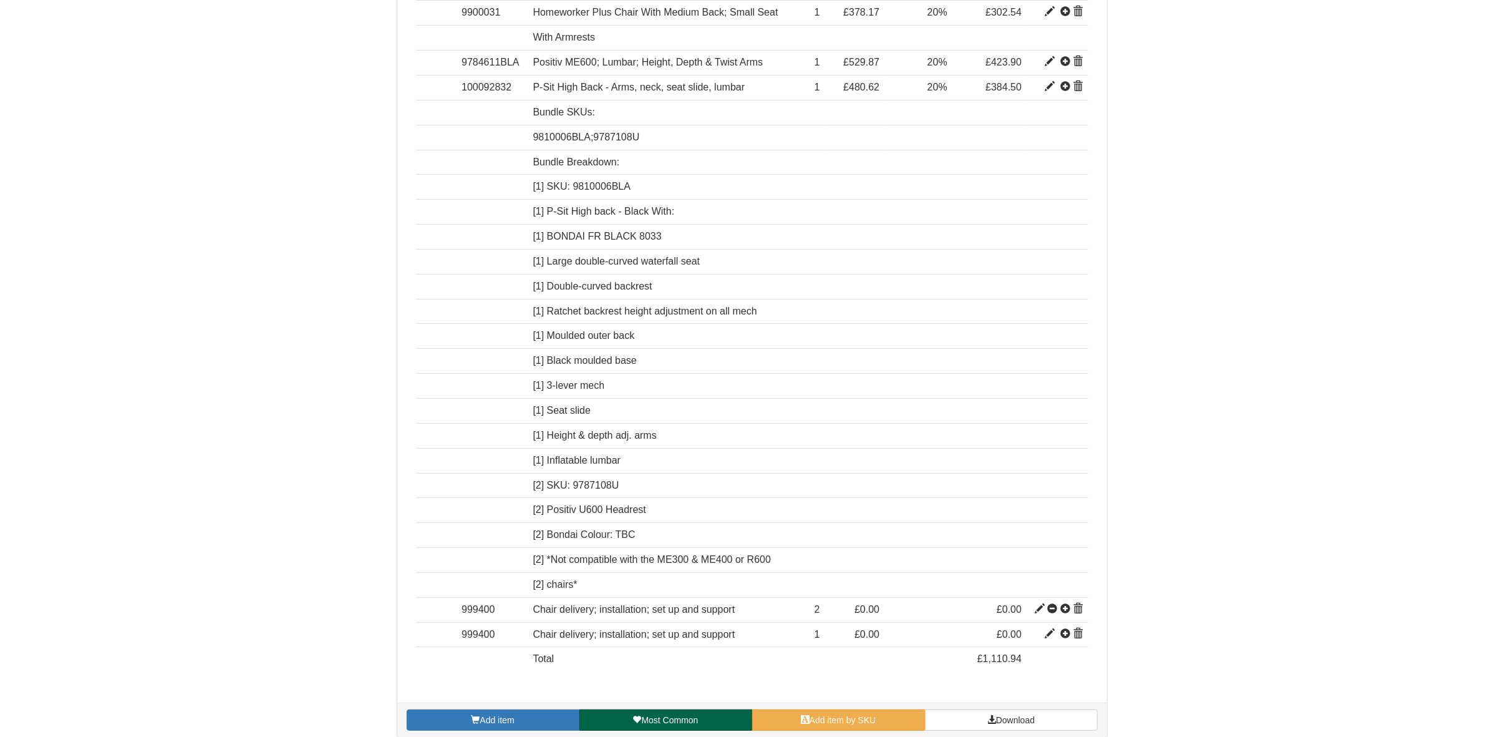
scroll to position [522, 0]
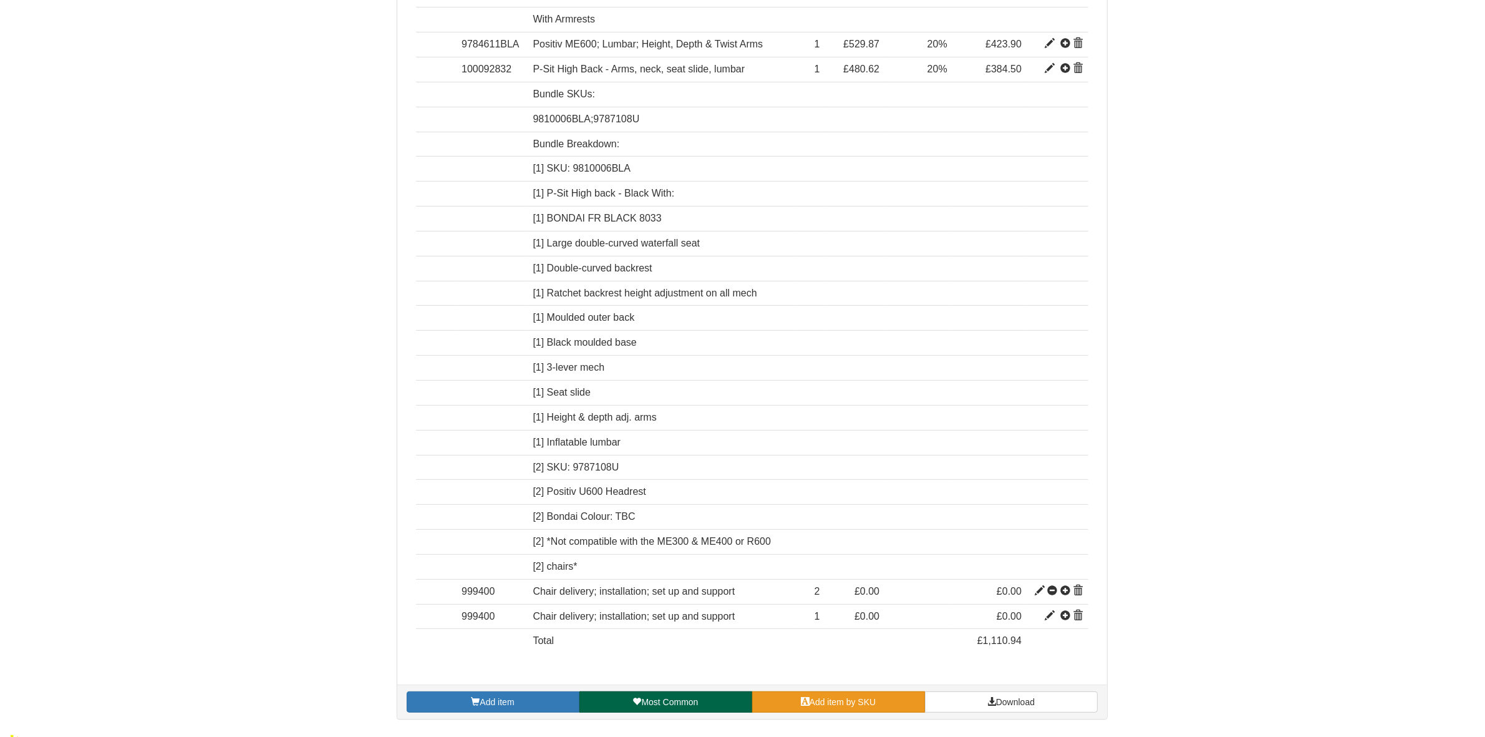
click at [832, 703] on span "Add item by SKU" at bounding box center [843, 702] width 67 height 10
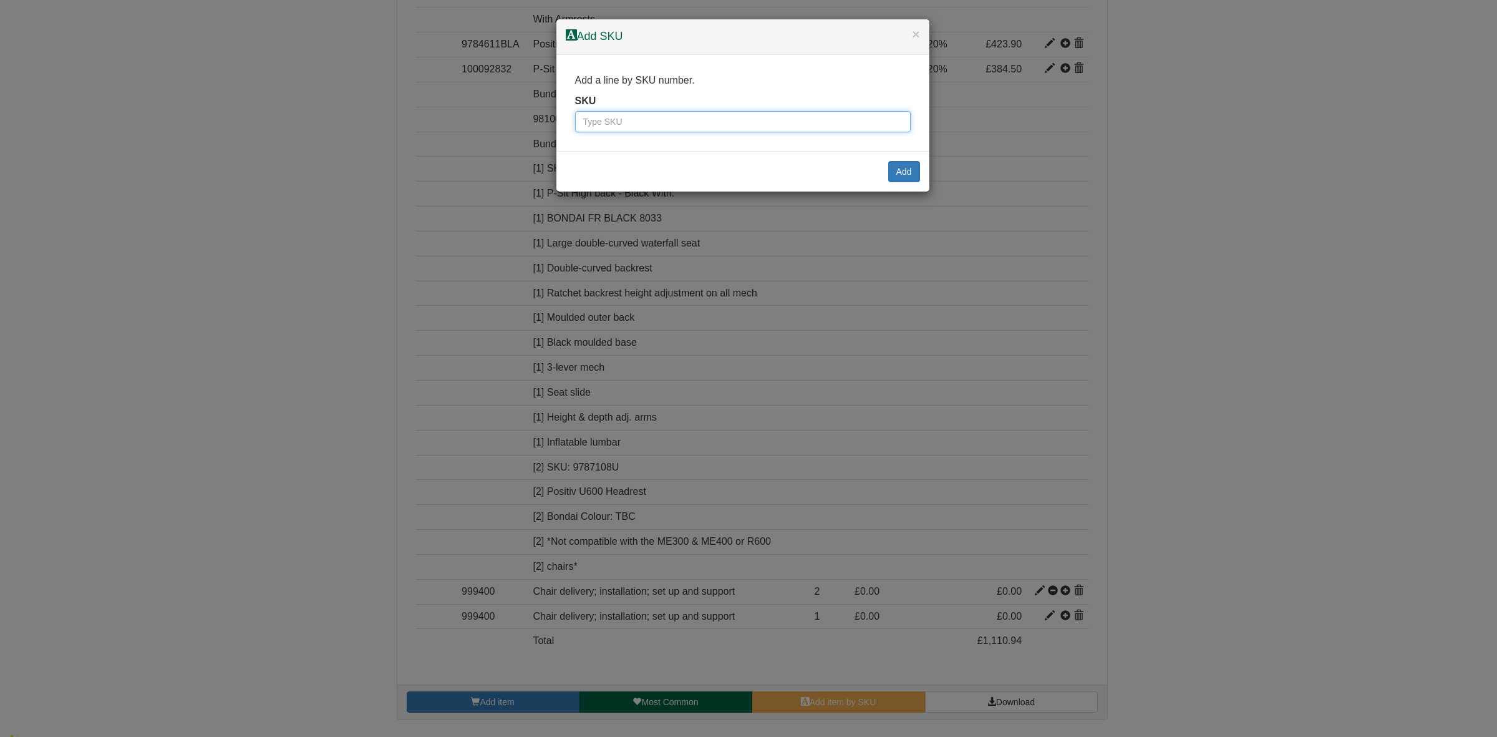
click at [656, 119] on input "text" at bounding box center [743, 121] width 336 height 21
paste input "100071400"
drag, startPoint x: 603, startPoint y: 122, endPoint x: 542, endPoint y: 128, distance: 62.0
click at [542, 128] on div "× Add SKU Add a line by SKU number. SKU 100071400 Add" at bounding box center [748, 368] width 1497 height 737
type input "100071400"
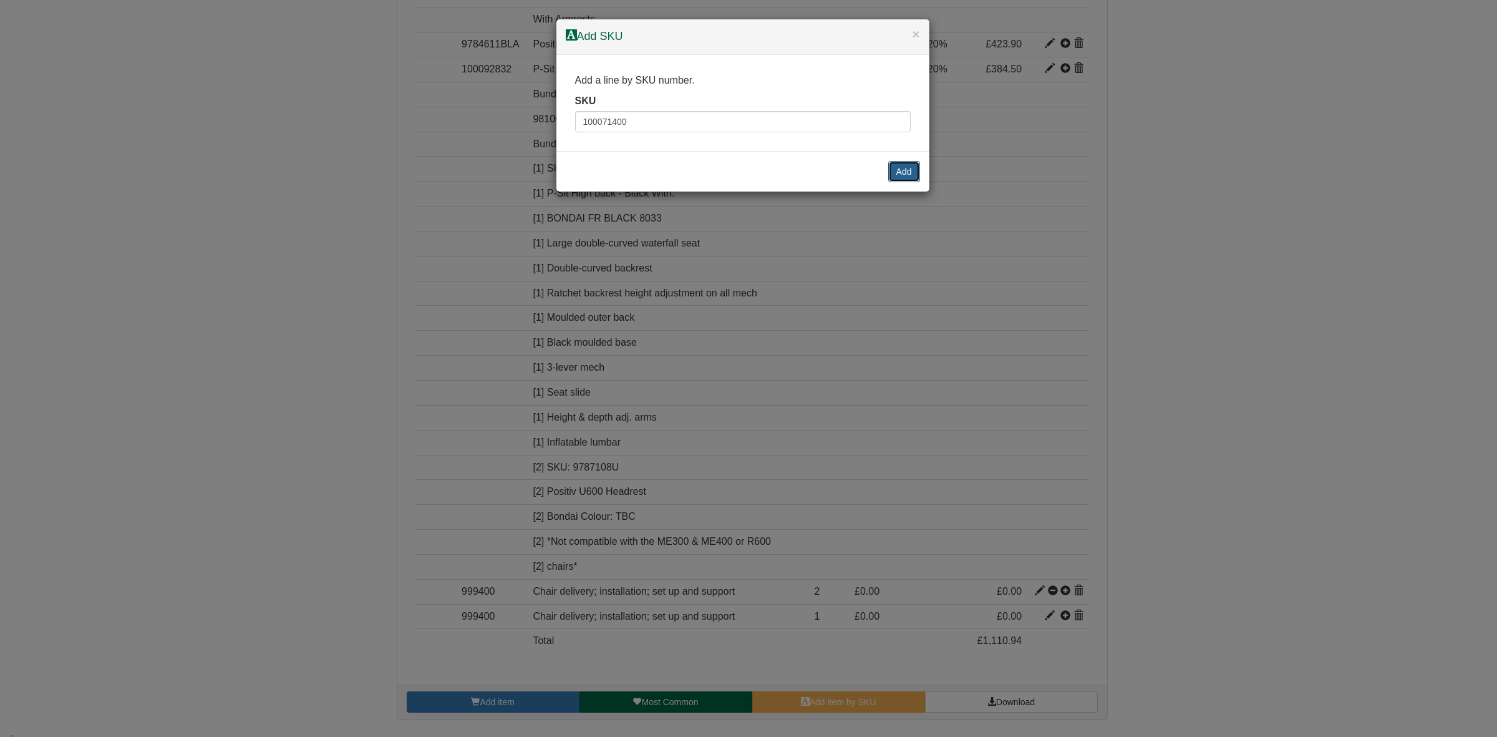
click at [893, 172] on button "Add" at bounding box center [904, 171] width 32 height 21
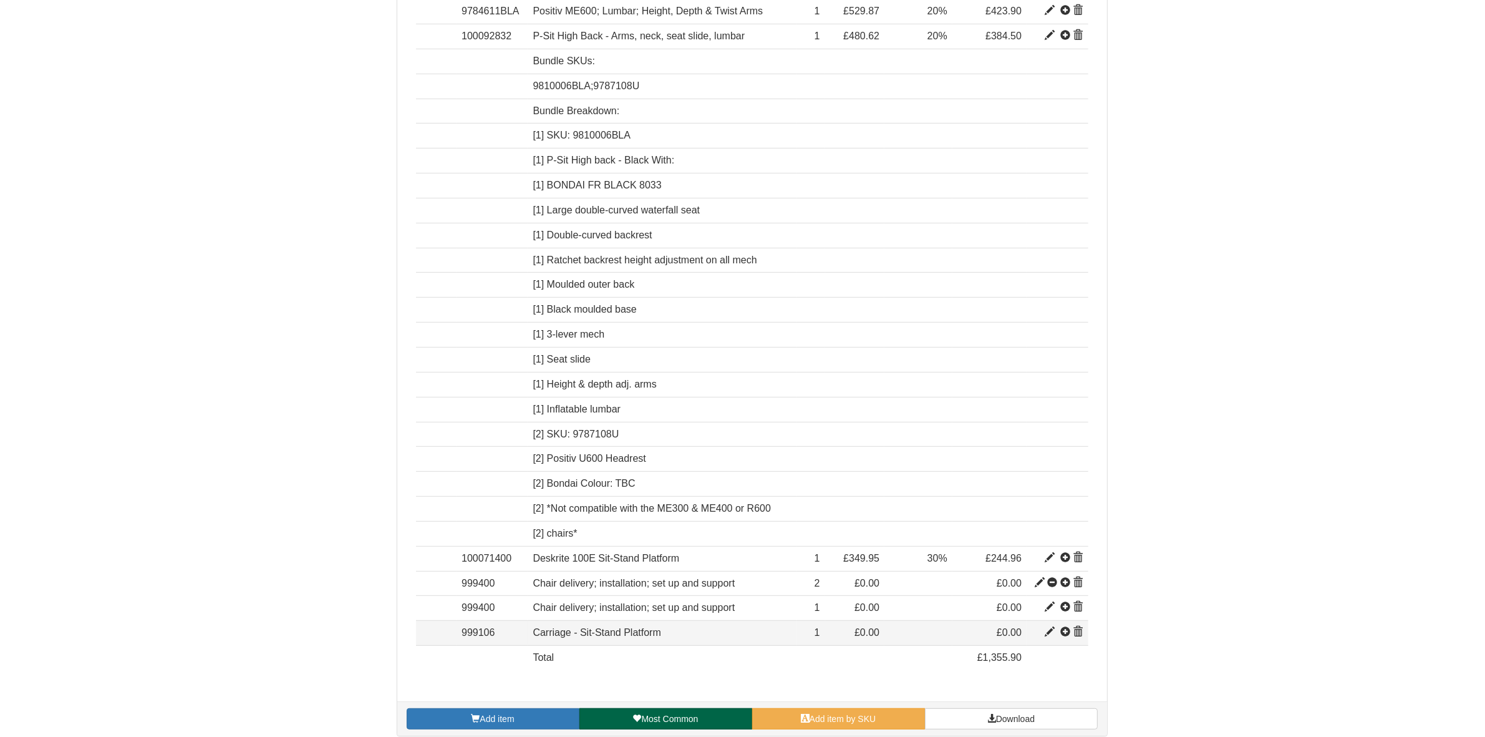
scroll to position [572, 0]
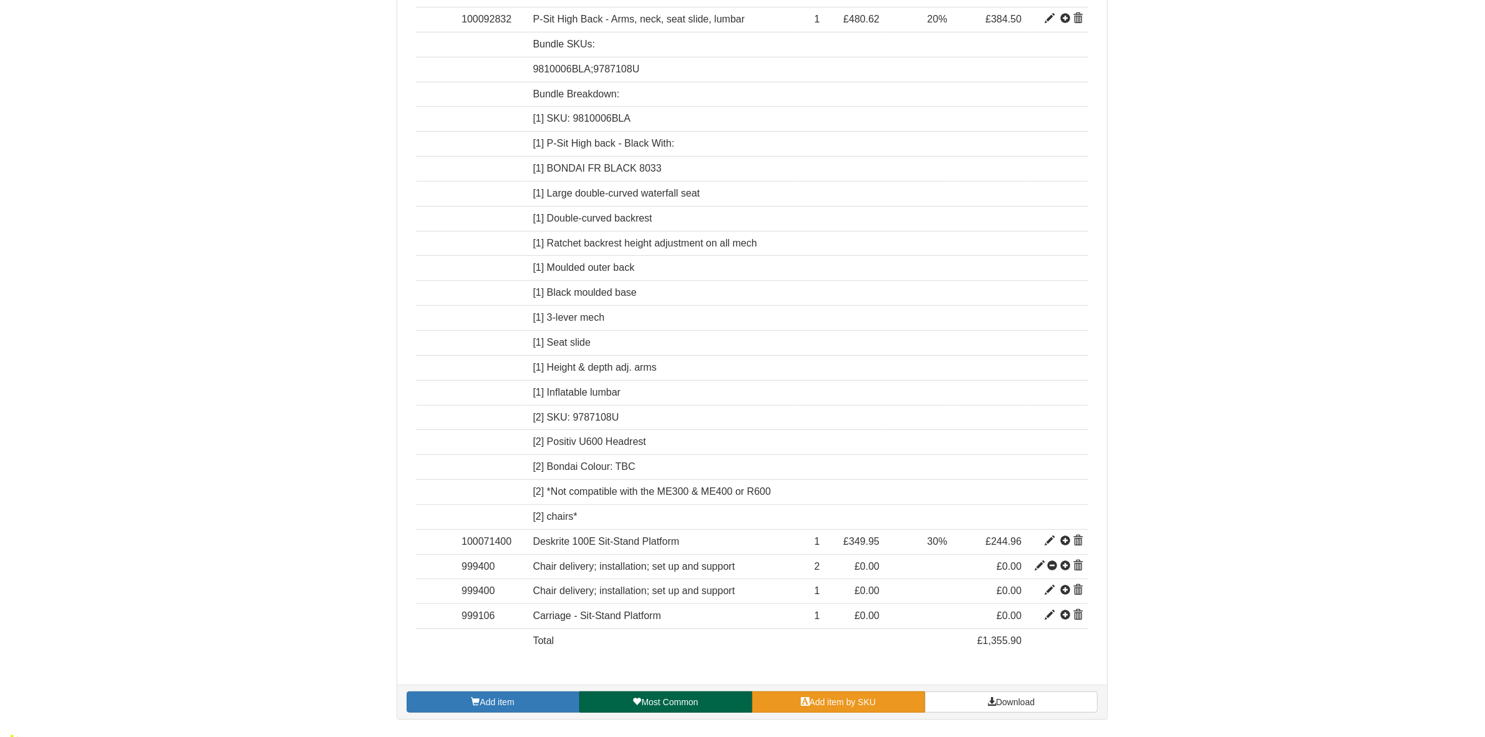
click at [855, 712] on link "Add item by SKU" at bounding box center [838, 701] width 173 height 21
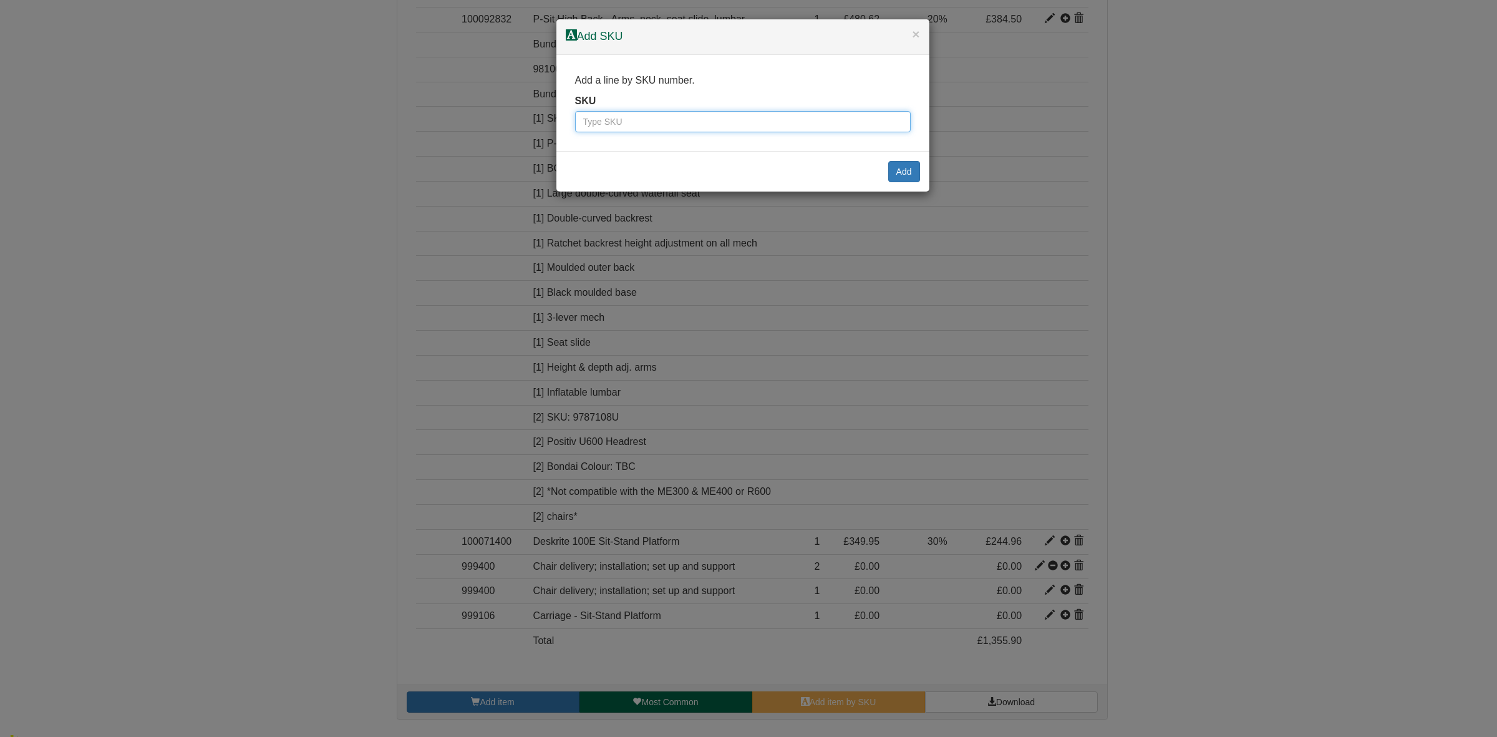
click at [747, 119] on input "text" at bounding box center [743, 121] width 336 height 21
paste input "2333024"
drag, startPoint x: 602, startPoint y: 124, endPoint x: 497, endPoint y: 128, distance: 105.5
click at [497, 128] on div "× Add SKU Add a line by SKU number. SKU 2333024 Add" at bounding box center [748, 368] width 1497 height 737
type input "2333024"
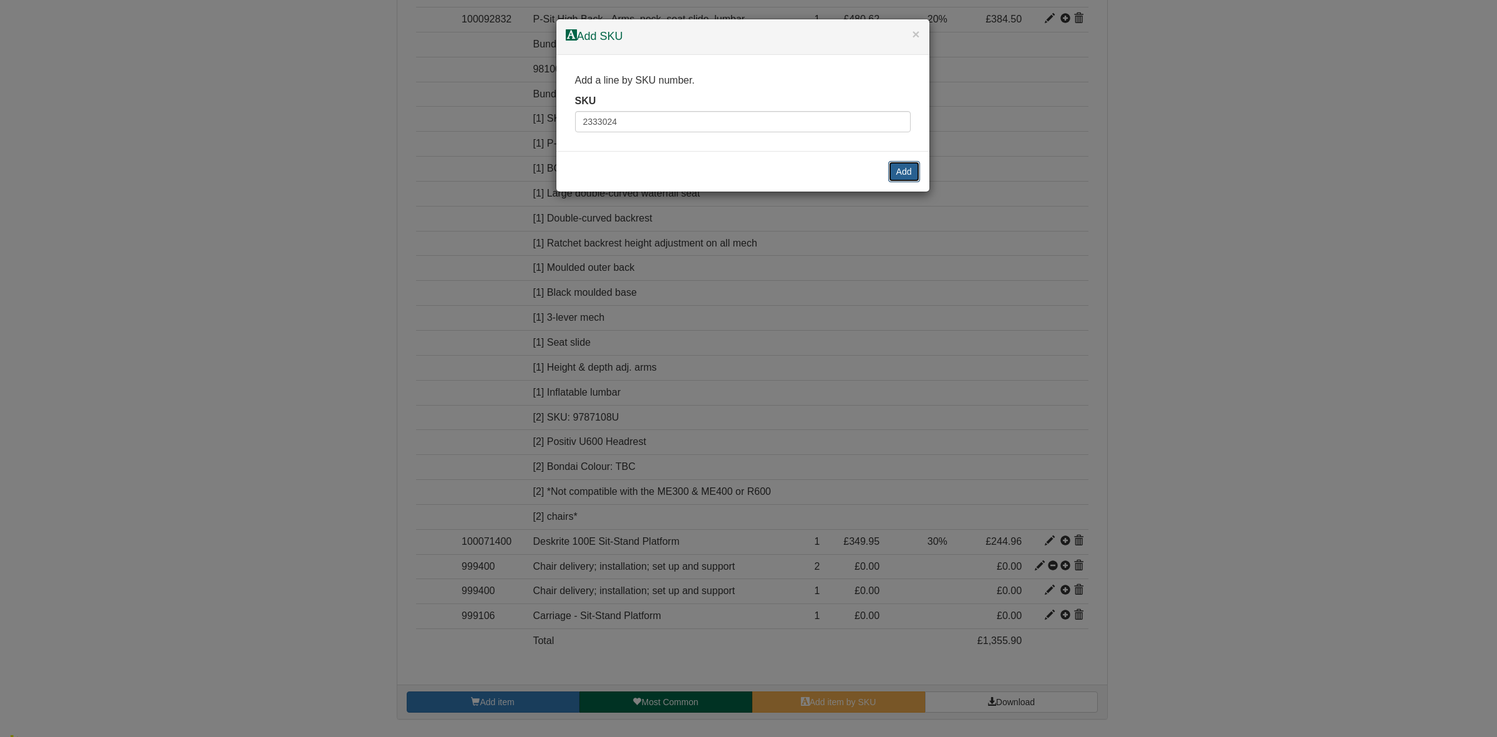
click at [908, 175] on button "Add" at bounding box center [904, 171] width 32 height 21
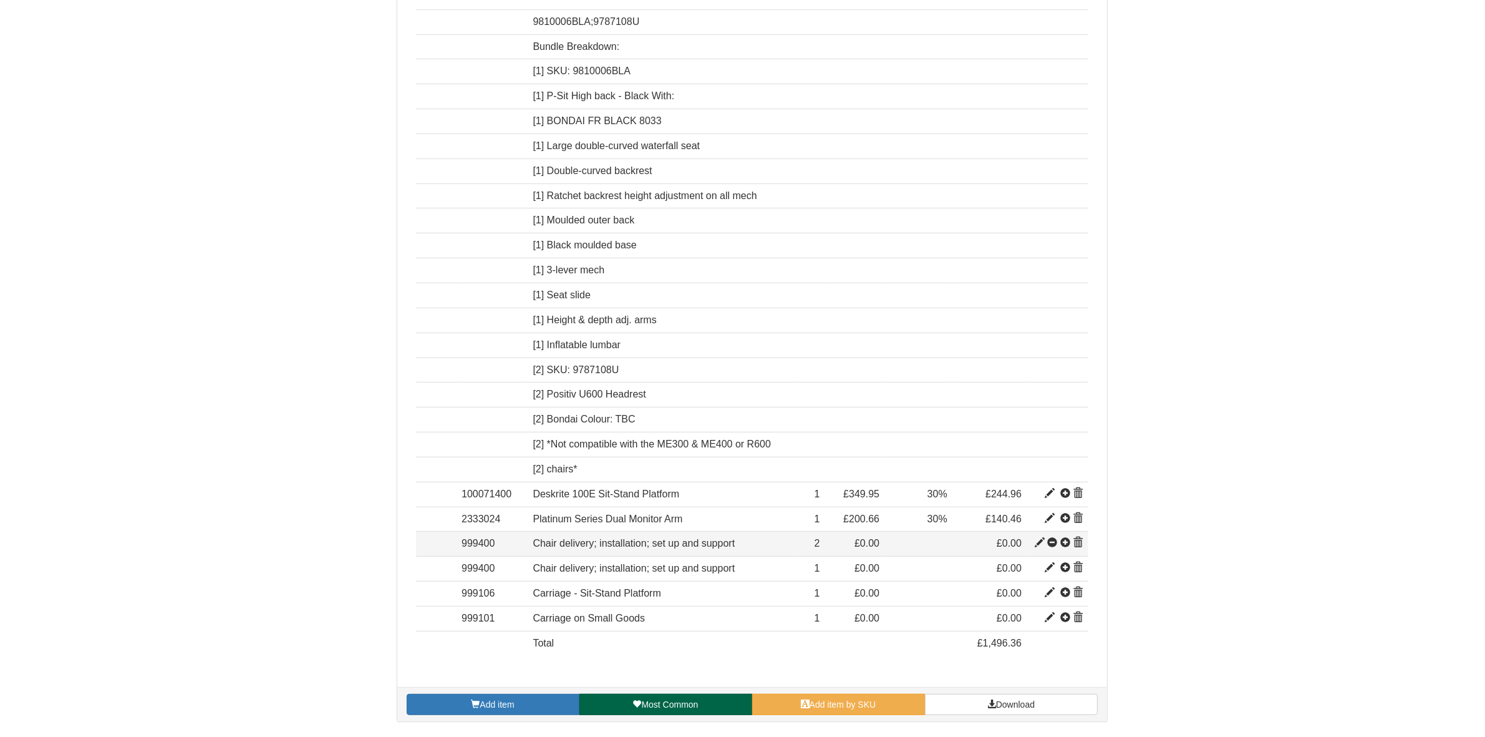
scroll to position [622, 0]
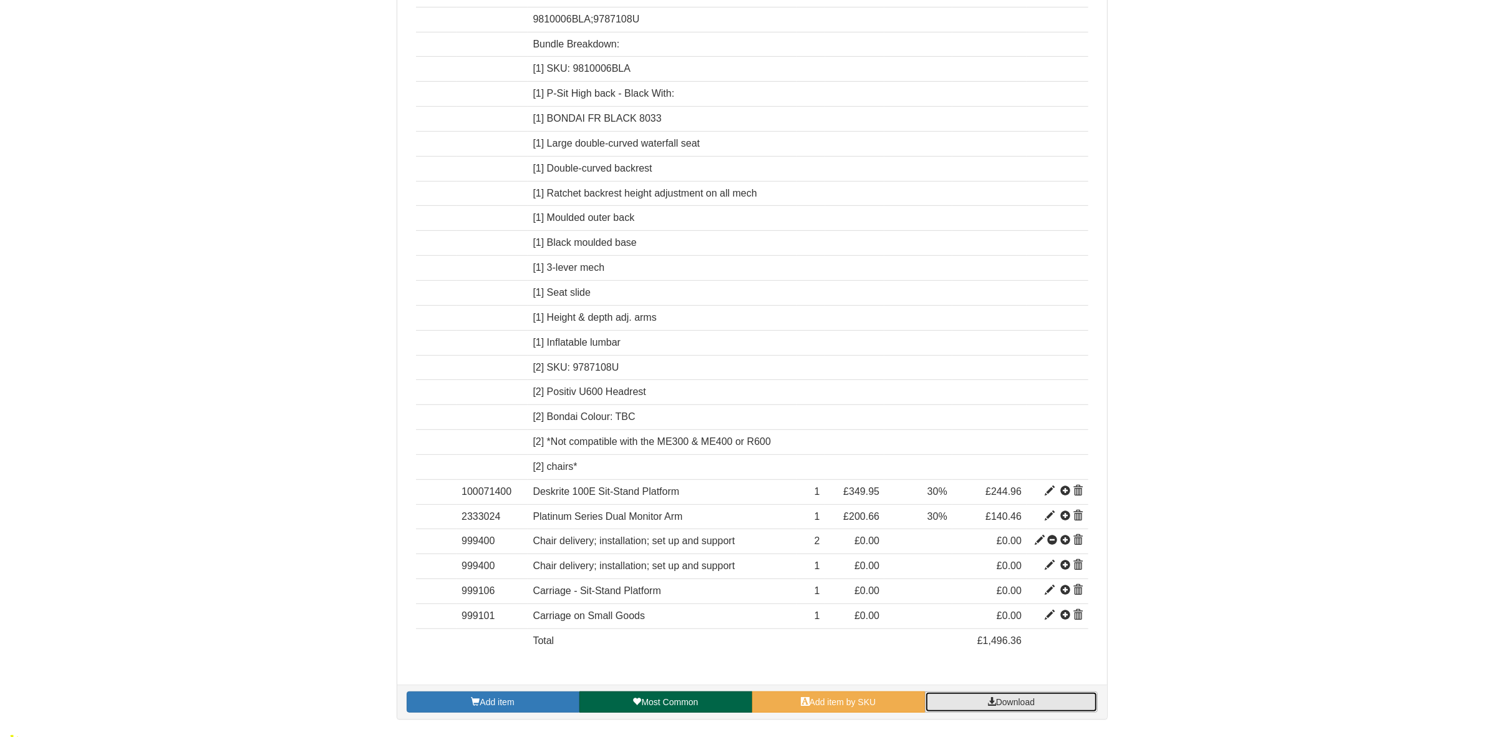
click at [1006, 712] on link "Download" at bounding box center [1011, 701] width 173 height 21
